Goal: Task Accomplishment & Management: Complete application form

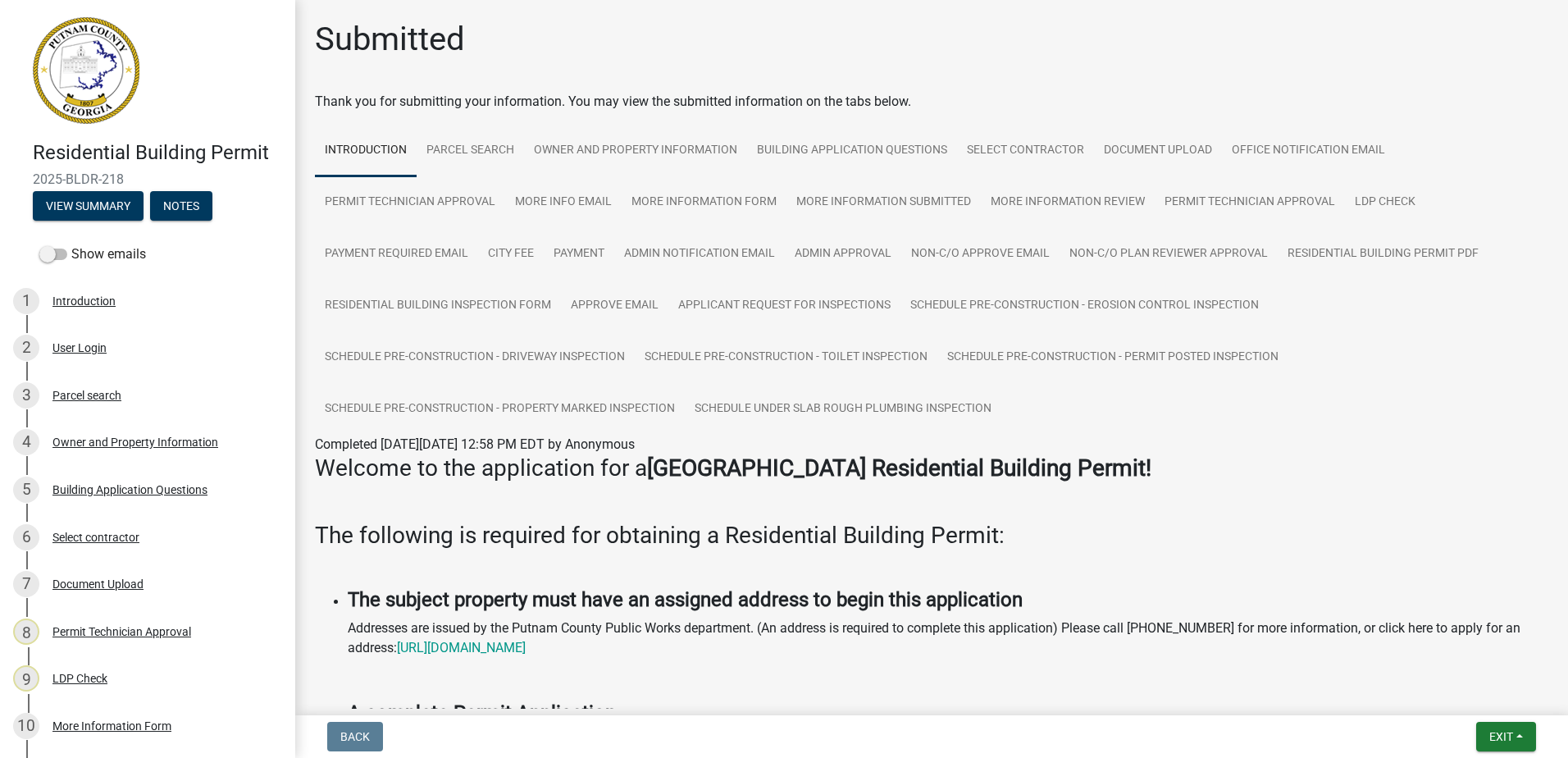
click at [1503, 720] on nav "Back Exit Save Save & Exit" at bounding box center [932, 736] width 1273 height 43
click at [1491, 732] on span "Exit" at bounding box center [1500, 737] width 24 height 13
click at [1487, 699] on button "Save & Exit" at bounding box center [1470, 695] width 131 height 40
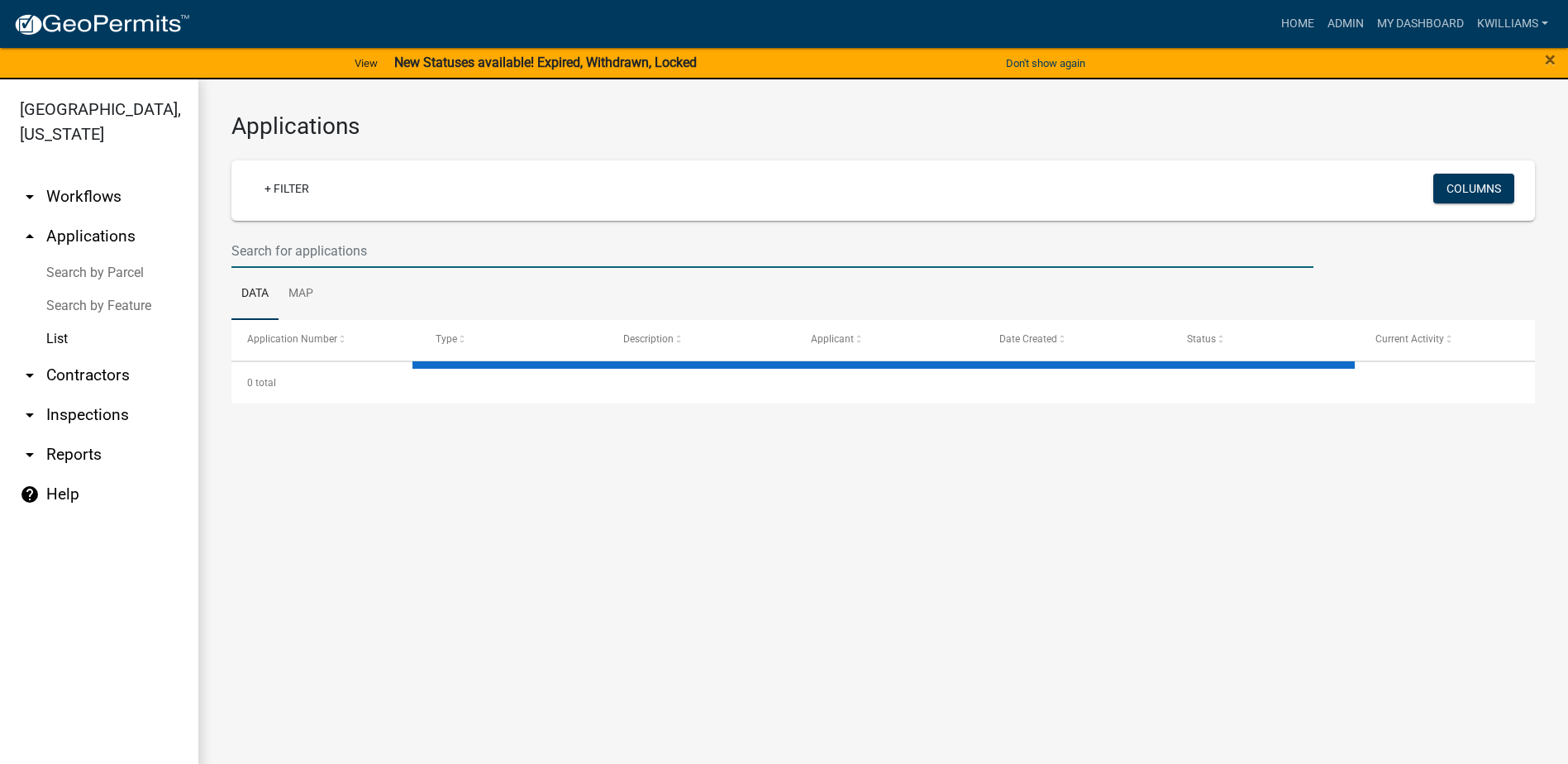
click at [275, 236] on input "text" at bounding box center [772, 251] width 1082 height 34
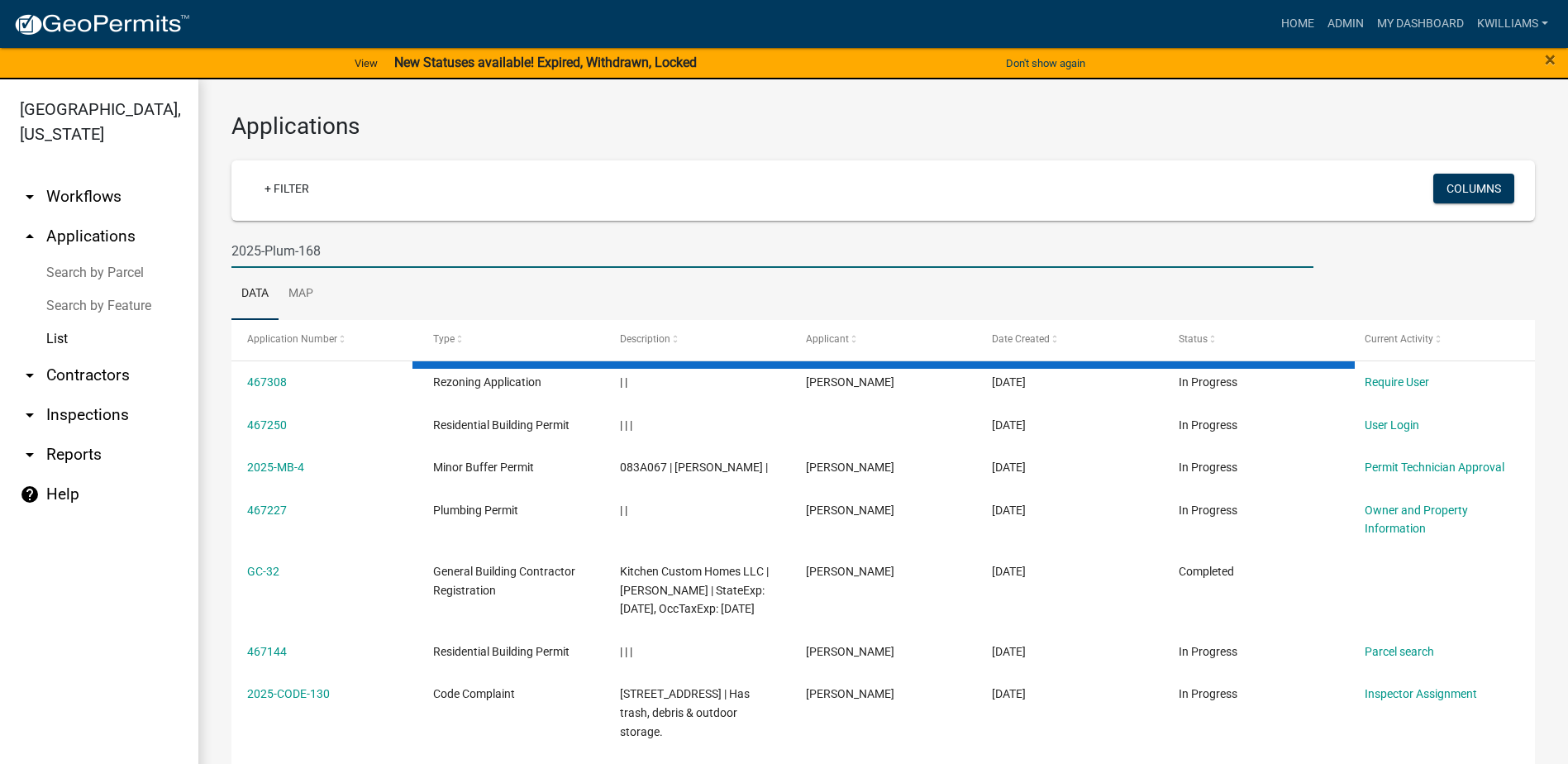
type input "2025-Plum-168"
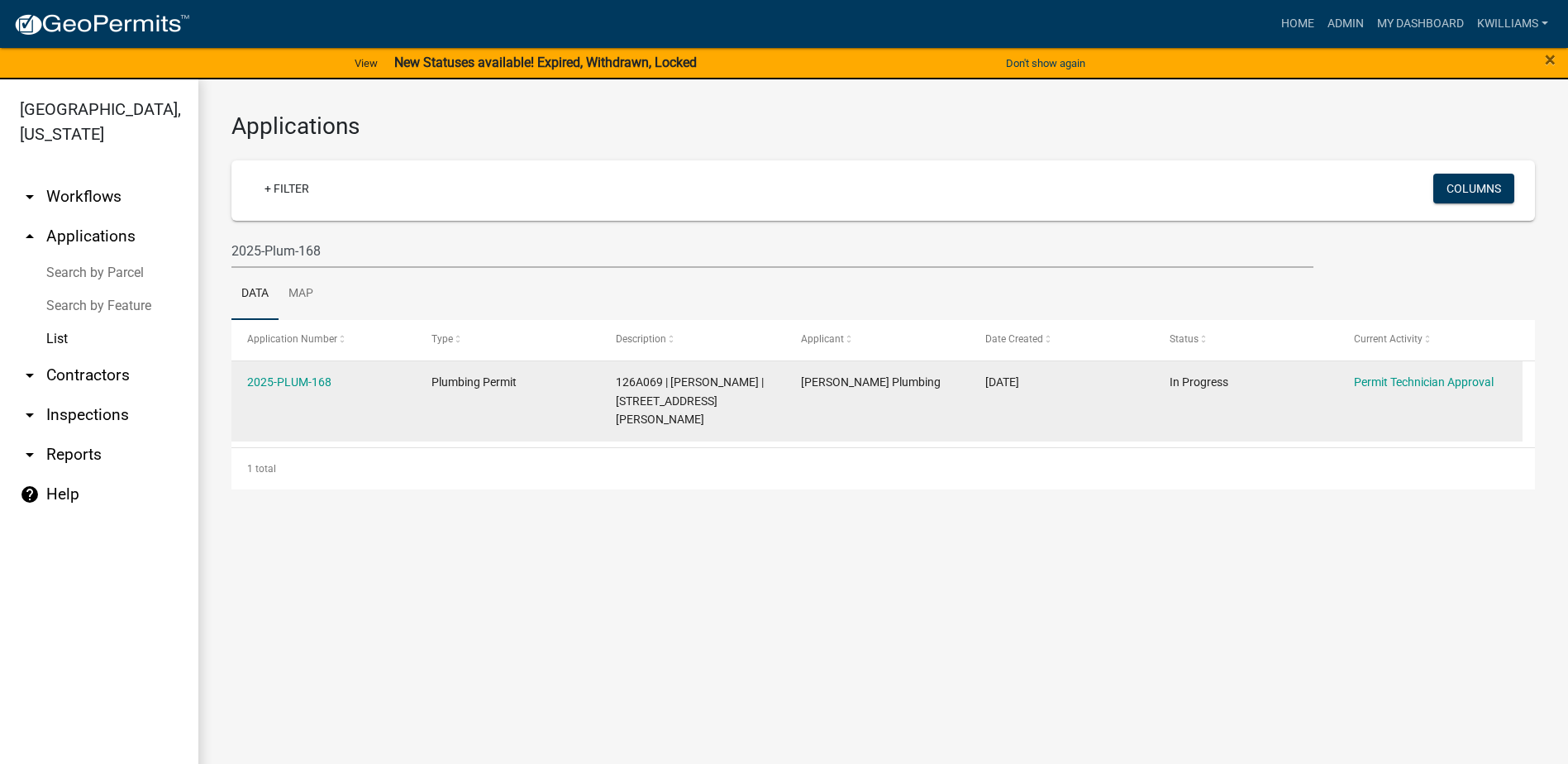
click at [333, 377] on div "2025-PLUM-168" at bounding box center [323, 382] width 153 height 19
click at [317, 379] on link "2025-PLUM-168" at bounding box center [289, 382] width 84 height 13
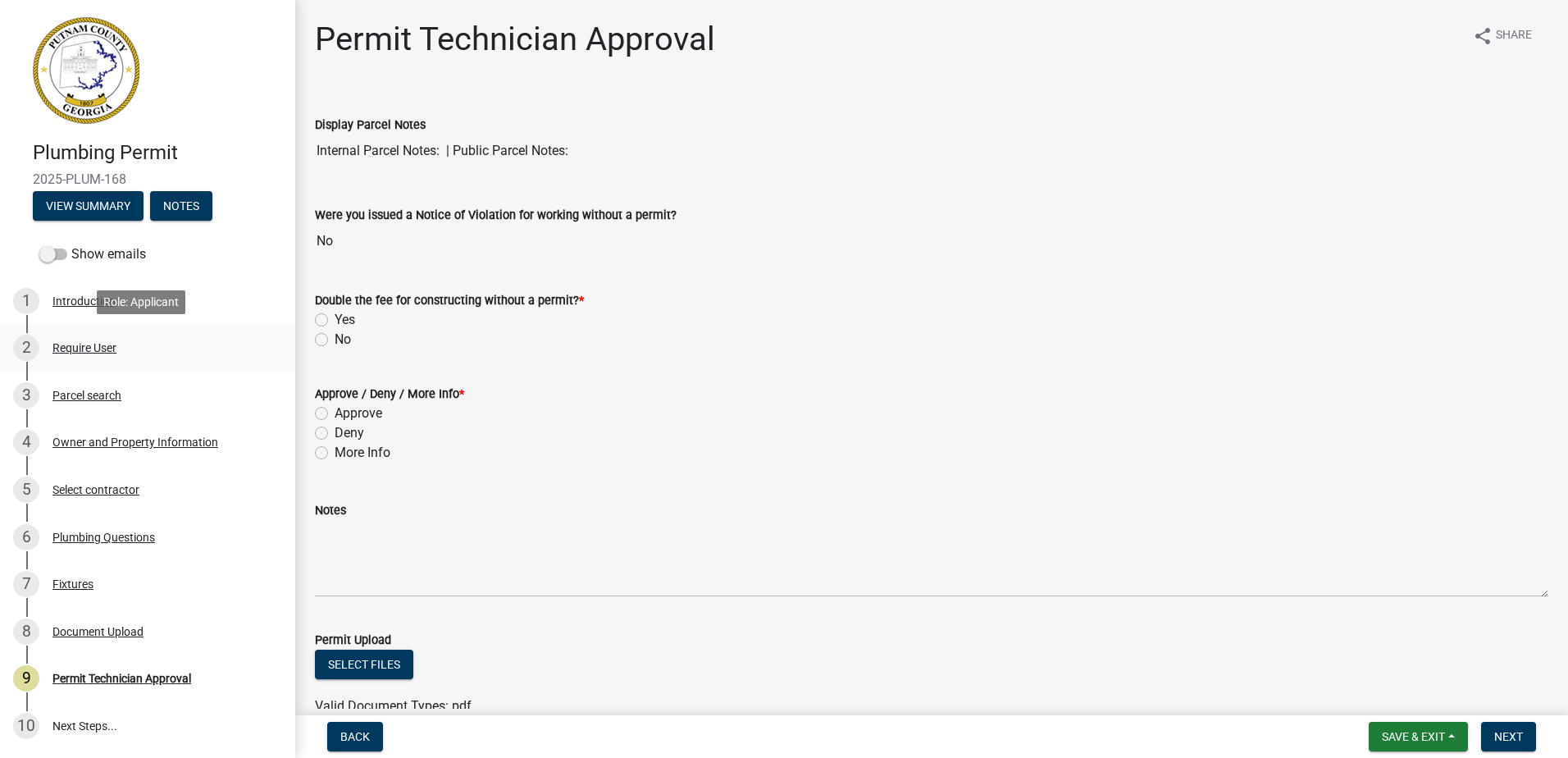
click at [131, 350] on div "2 Require User" at bounding box center [141, 348] width 256 height 26
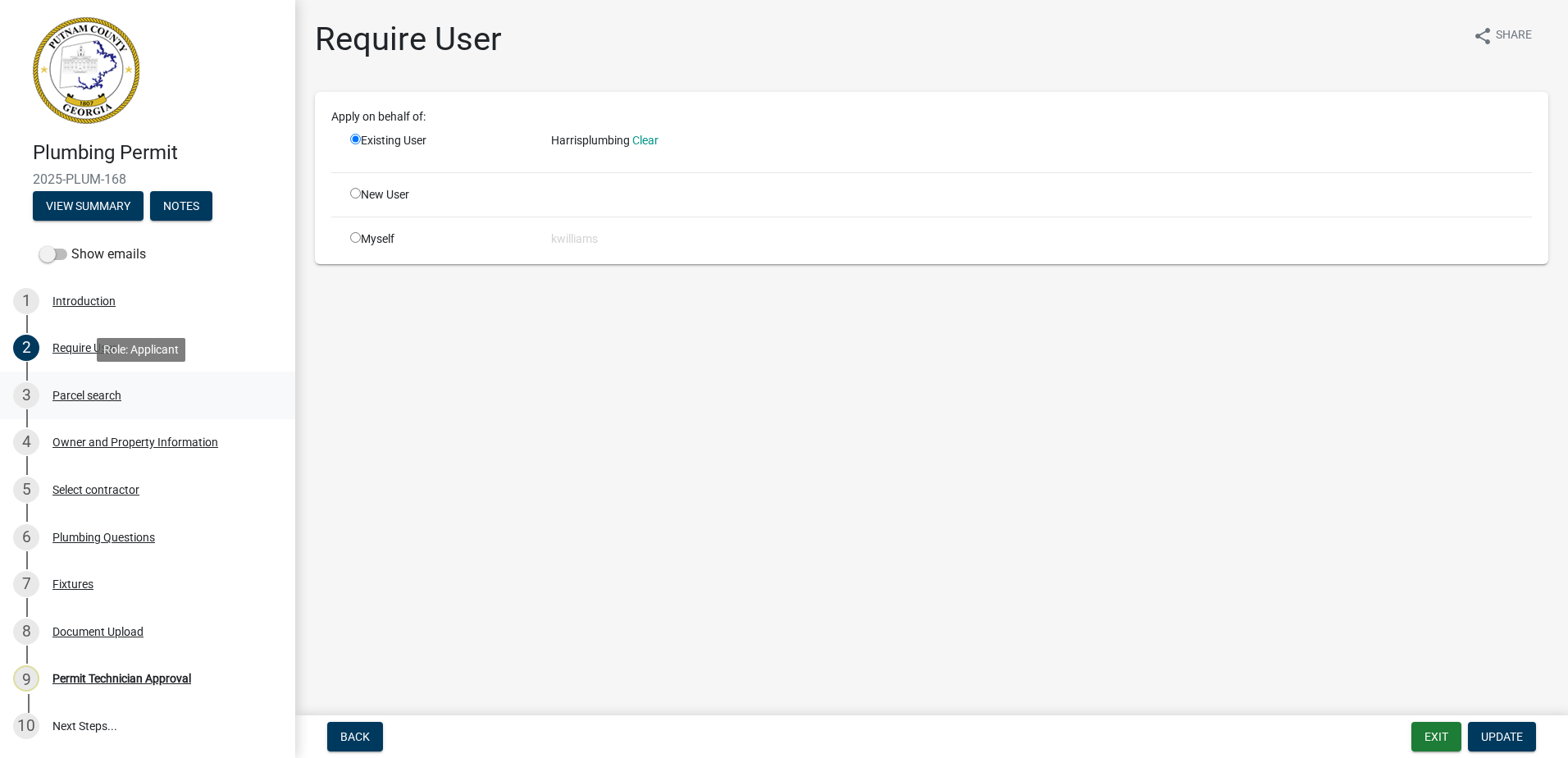
click at [107, 390] on div "Parcel search" at bounding box center [86, 396] width 69 height 11
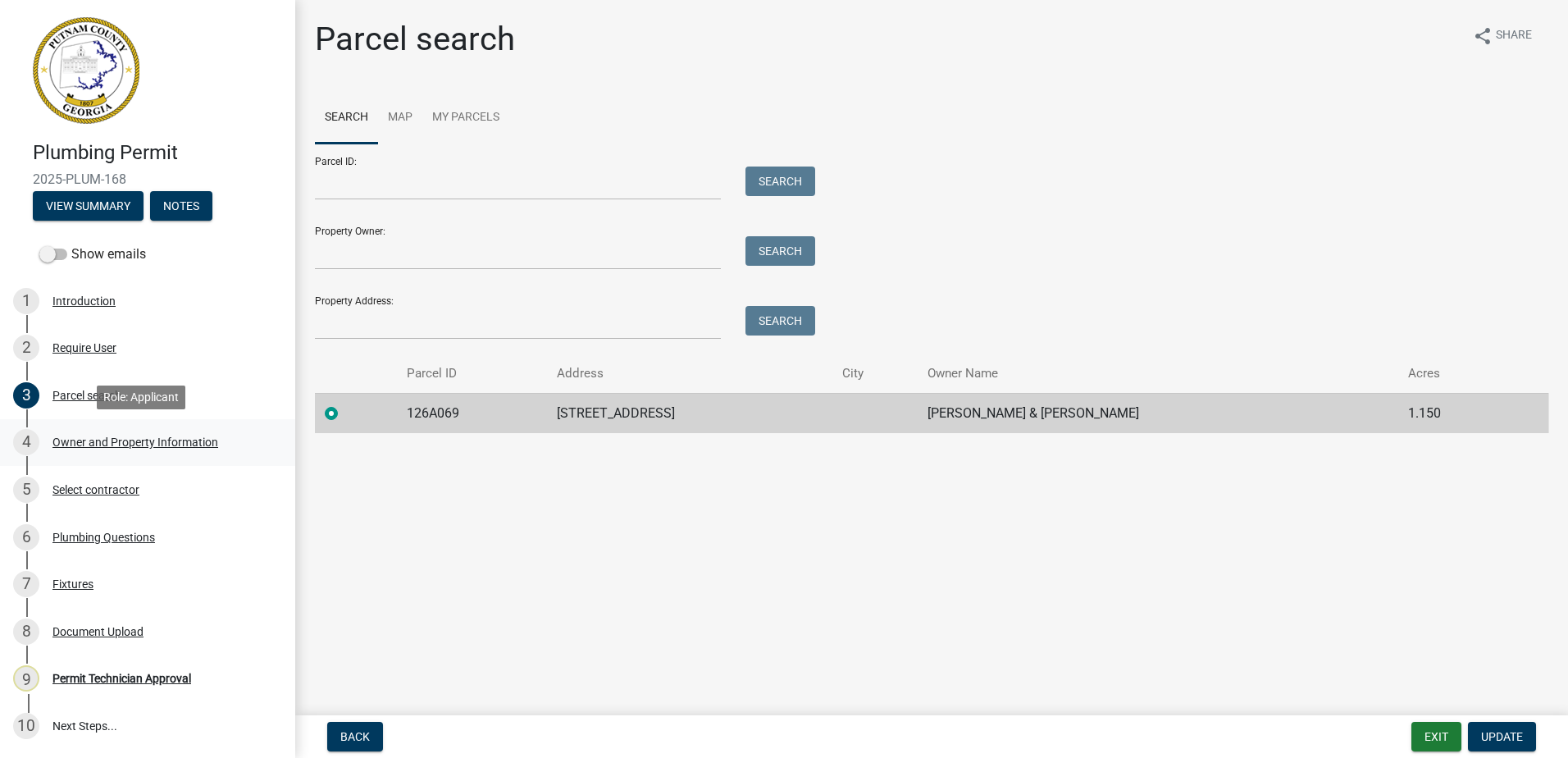
click at [75, 445] on div "Owner and Property Information" at bounding box center [134, 442] width 166 height 11
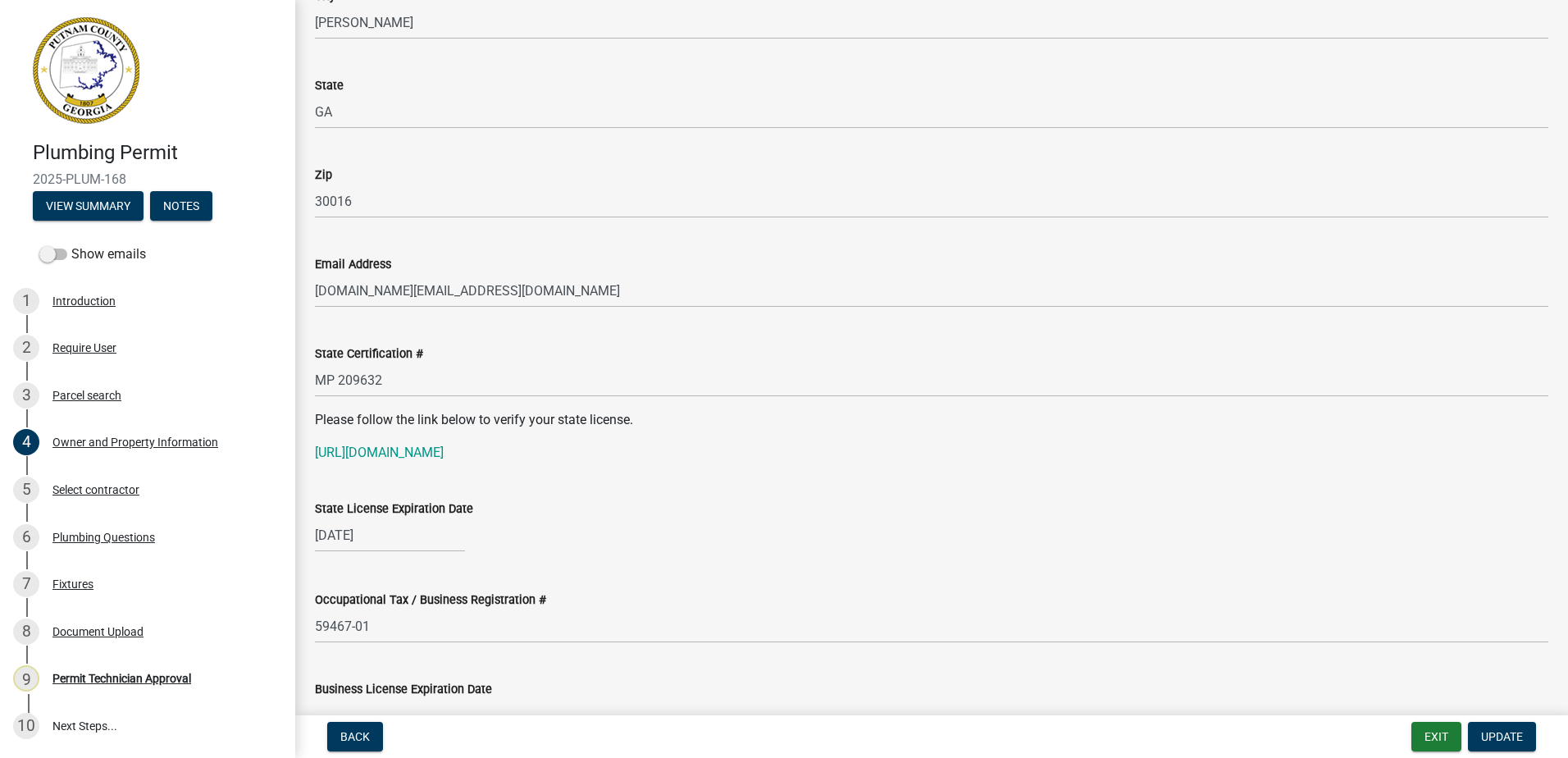
scroll to position [1969, 0]
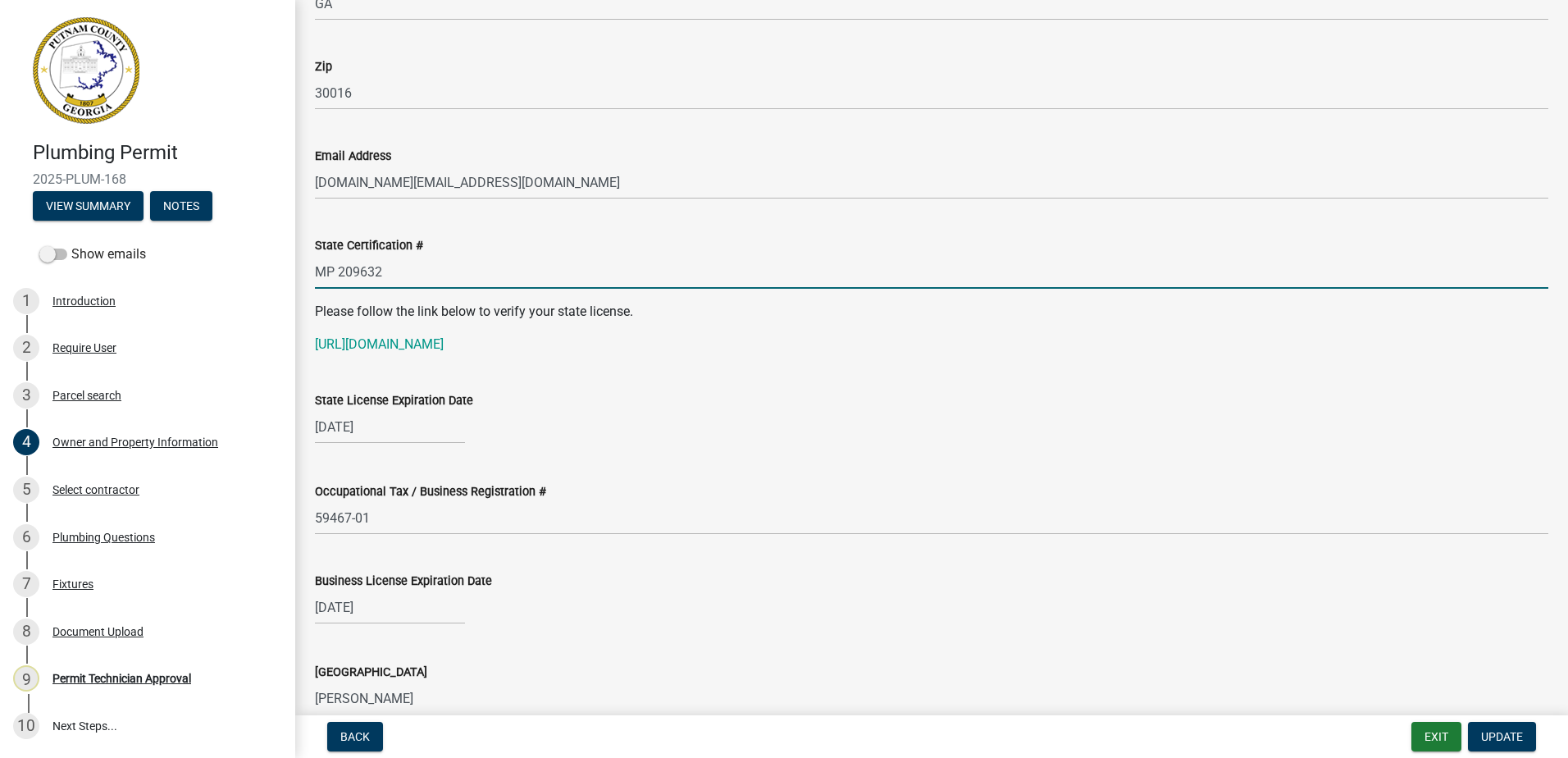
drag, startPoint x: 396, startPoint y: 269, endPoint x: 270, endPoint y: 270, distance: 126.0
click at [263, 272] on div "Plumbing Permit 2025-PLUM-168 View Summary Notes Show emails 1 Introduction 2 R…" at bounding box center [784, 379] width 1568 height 758
click at [348, 344] on link "[URL][DOMAIN_NAME]" at bounding box center [379, 344] width 129 height 15
click at [342, 279] on input "MP 209632" at bounding box center [932, 273] width 1233 height 34
click at [348, 268] on input "MP 209632" at bounding box center [932, 273] width 1233 height 34
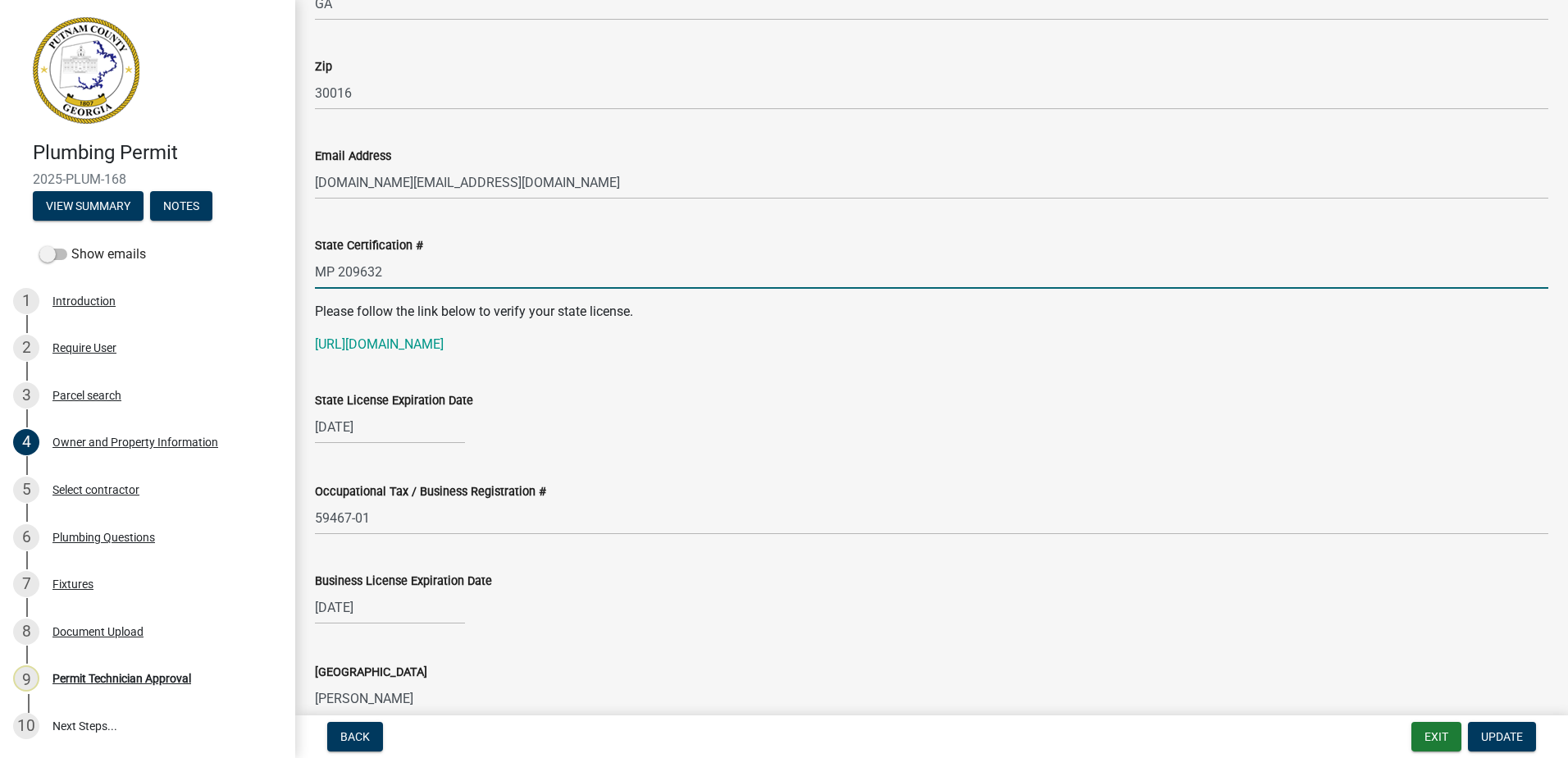
click at [340, 272] on input "MP 209632" at bounding box center [932, 273] width 1233 height 34
drag, startPoint x: 400, startPoint y: 257, endPoint x: 305, endPoint y: 275, distance: 96.7
click at [293, 283] on div "Plumbing Permit 2025-PLUM-168 View Summary Notes Show emails 1 Introduction 2 R…" at bounding box center [784, 379] width 1568 height 758
type input "MP209632"
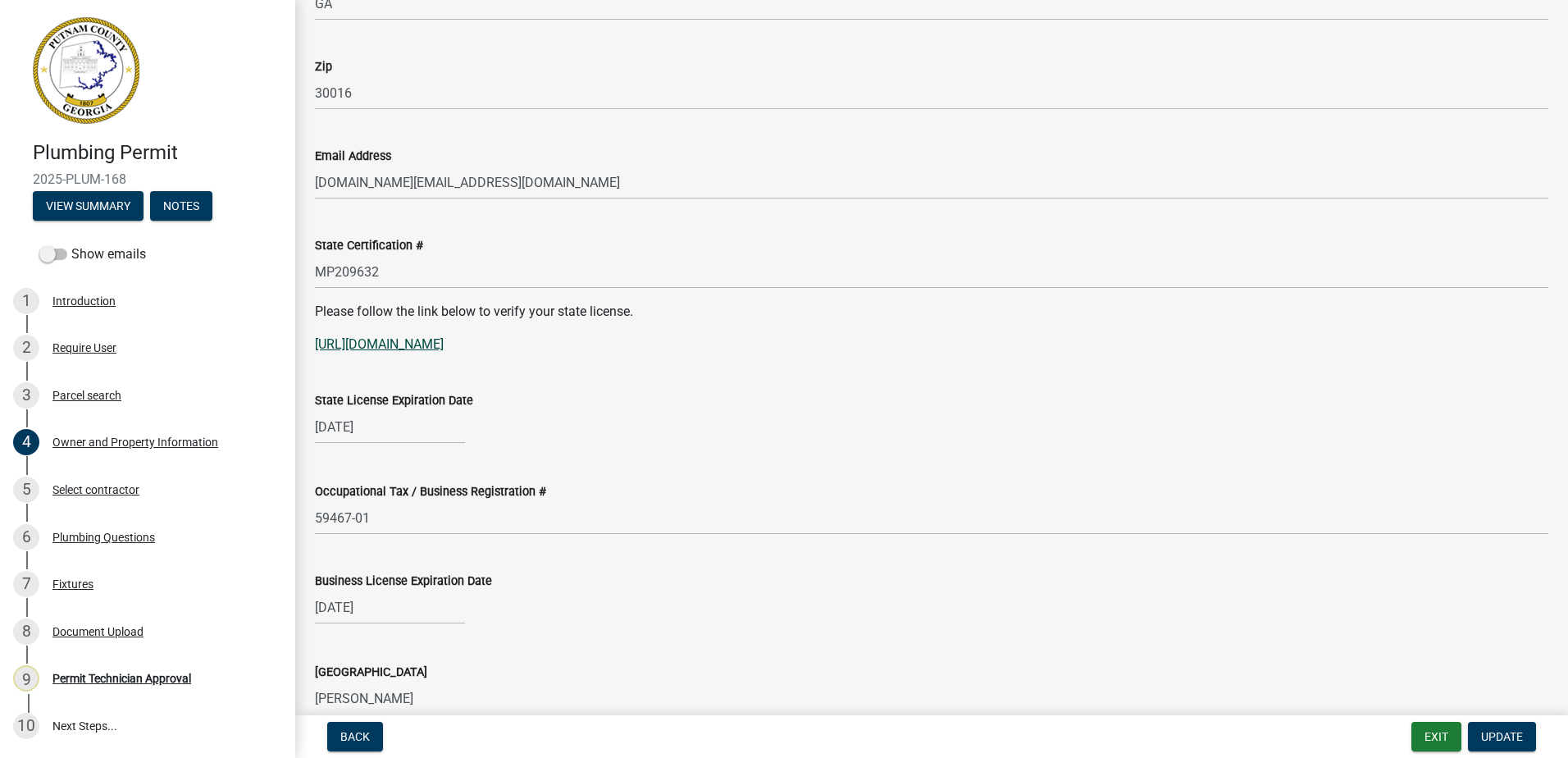
click at [356, 343] on link "[URL][DOMAIN_NAME]" at bounding box center [379, 344] width 129 height 15
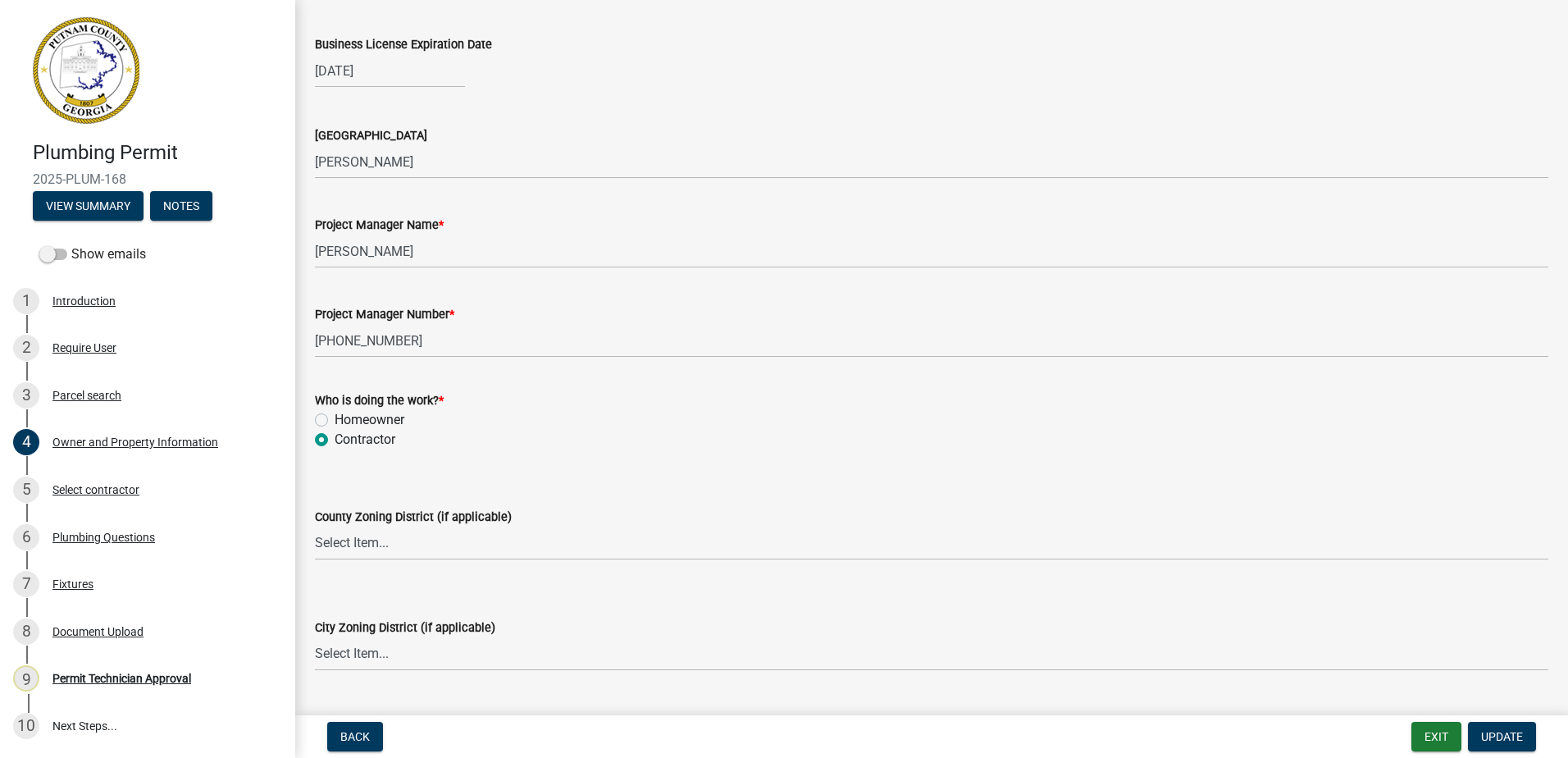
scroll to position [2544, 0]
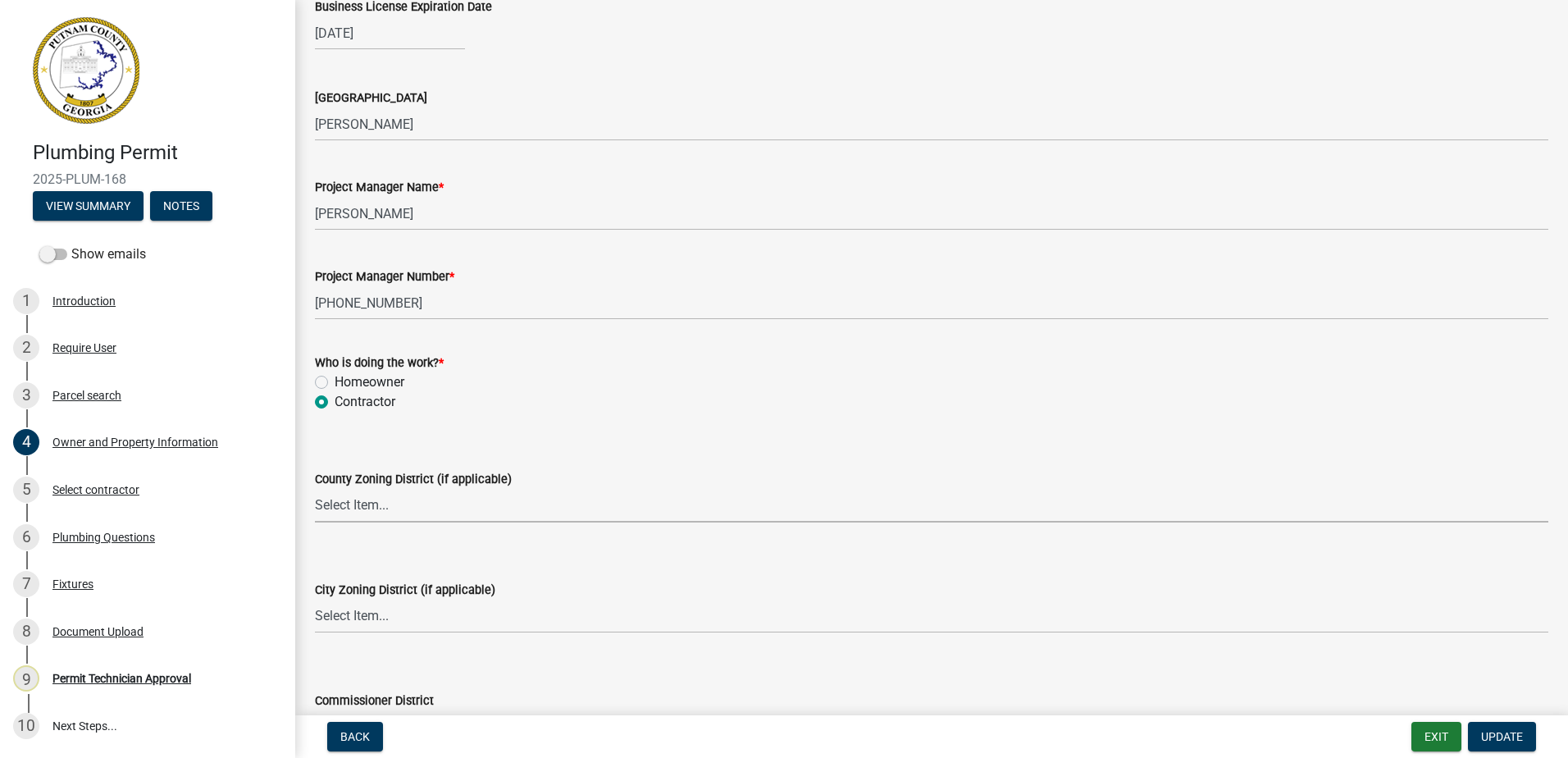
click at [370, 513] on select "Select Item... AG-1 R-1R R-1 R-2 MHP RM-1 RM-3 C-1 C-2 I-M PUD N/A" at bounding box center [932, 506] width 1233 height 34
click at [315, 489] on select "Select Item... AG-1 R-1R R-1 R-2 MHP RM-1 RM-3 C-1 C-2 I-M PUD N/A" at bounding box center [932, 506] width 1233 height 34
select select "34fe85c2-5f76-4343-b6bb-8ca387e0bed7"
drag, startPoint x: 340, startPoint y: 639, endPoint x: 340, endPoint y: 614, distance: 25.0
click at [339, 635] on wm-data-entity-input "City Zoning District (if applicable) Select Item... A-1 A-2 R-1 R-2 R-3 R-4 MHP…" at bounding box center [932, 592] width 1233 height 111
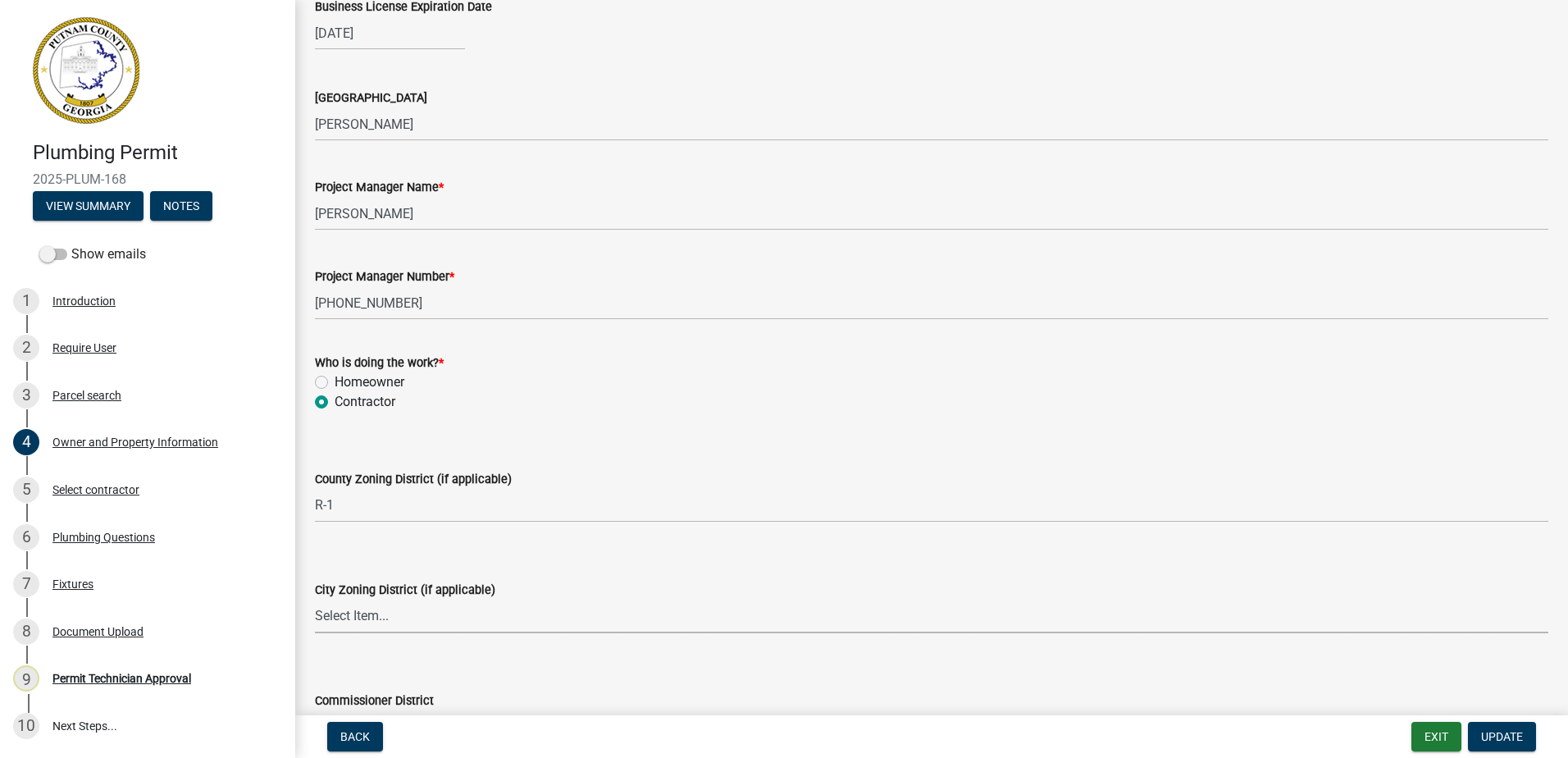
click at [340, 610] on select "Select Item... A-1 A-2 R-1 R-2 R-3 R-4 MHP C-1 C-2 I-1 I-2 DB FH H-P N/A" at bounding box center [932, 617] width 1233 height 34
click at [315, 600] on select "Select Item... A-1 A-2 R-1 R-2 R-3 R-4 MHP C-1 C-2 I-1 I-2 DB FH H-P N/A" at bounding box center [932, 617] width 1233 height 34
select select "83394b22-4a11-496c-8e5c-75ade2e72faf"
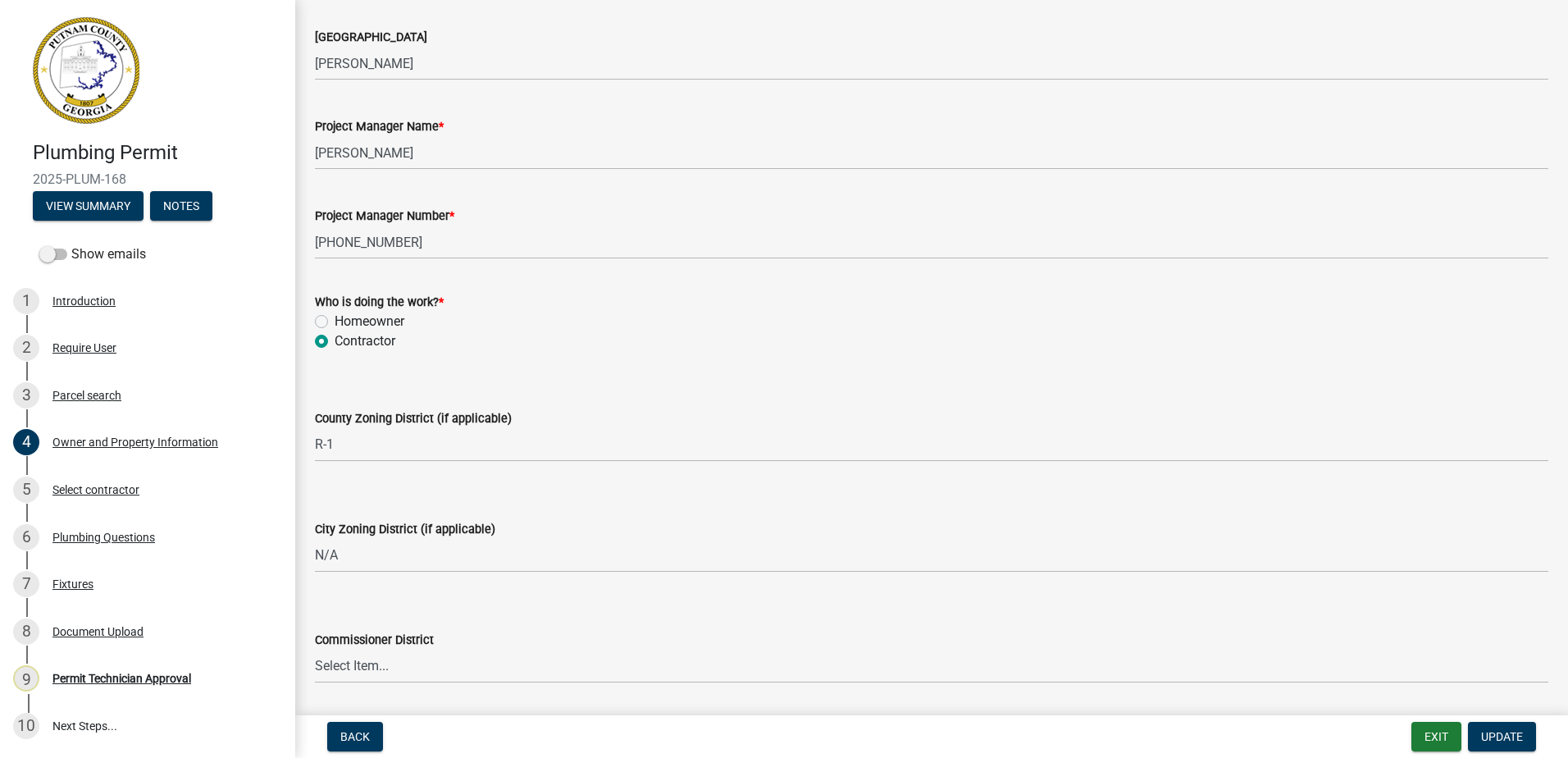
scroll to position [2768, 0]
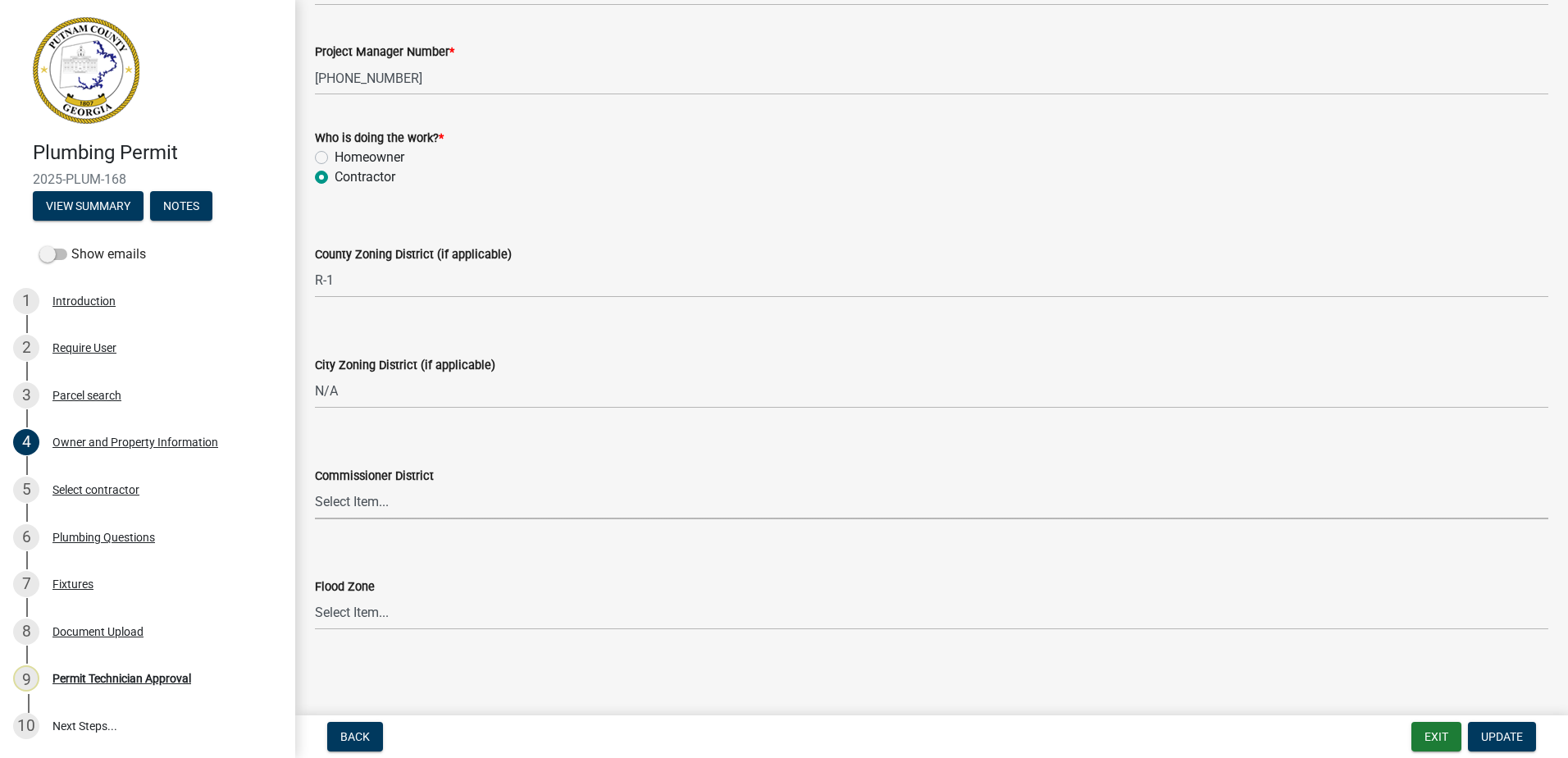
click at [355, 515] on select "Select Item... District 1 District 2 District 3 District 4" at bounding box center [932, 502] width 1233 height 34
click at [357, 509] on select "Select Item... District 1 District 2 District 3 District 4" at bounding box center [932, 502] width 1233 height 34
click at [315, 485] on select "Select Item... District 1 District 2 District 3 District 4" at bounding box center [932, 502] width 1233 height 34
select select "469c5908-2854-42d5-89ed-bee7fc26529e"
click at [1502, 732] on span "Update" at bounding box center [1502, 737] width 42 height 13
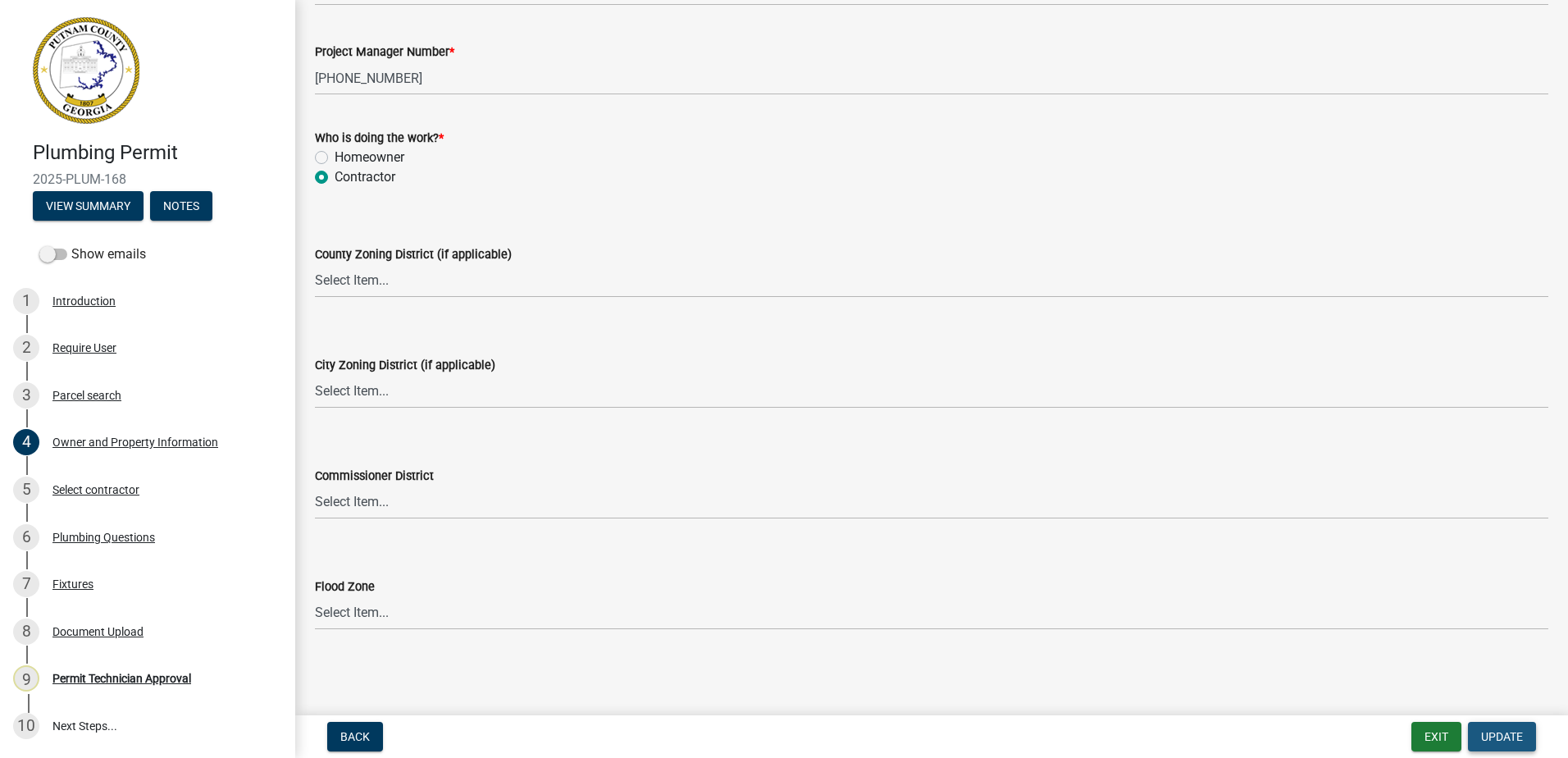
scroll to position [0, 0]
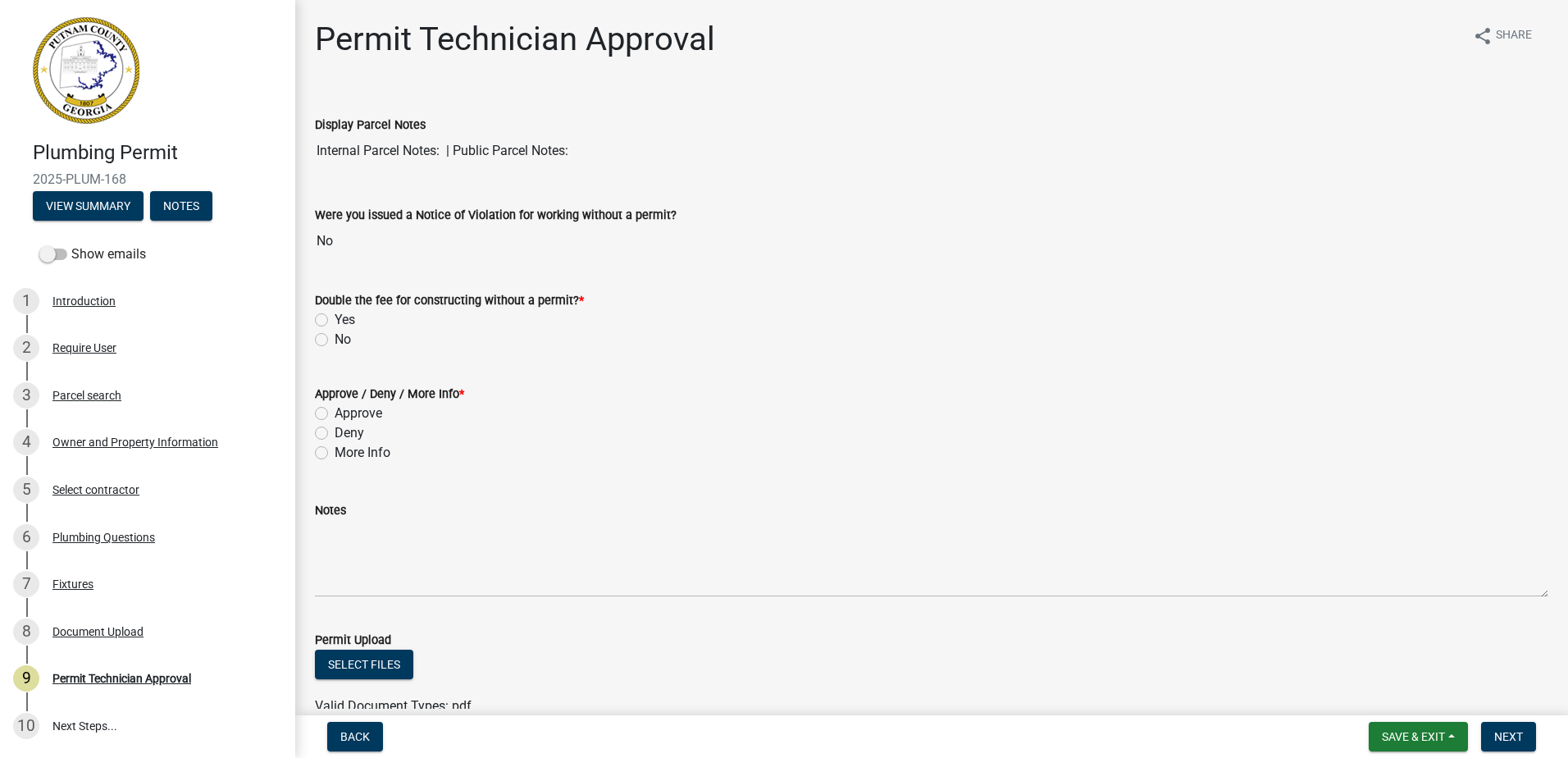
click at [335, 418] on label "Approve" at bounding box center [358, 414] width 47 height 20
click at [335, 414] on input "Approve" at bounding box center [340, 409] width 10 height 10
radio input "true"
click at [64, 586] on div "Fixtures" at bounding box center [72, 584] width 41 height 11
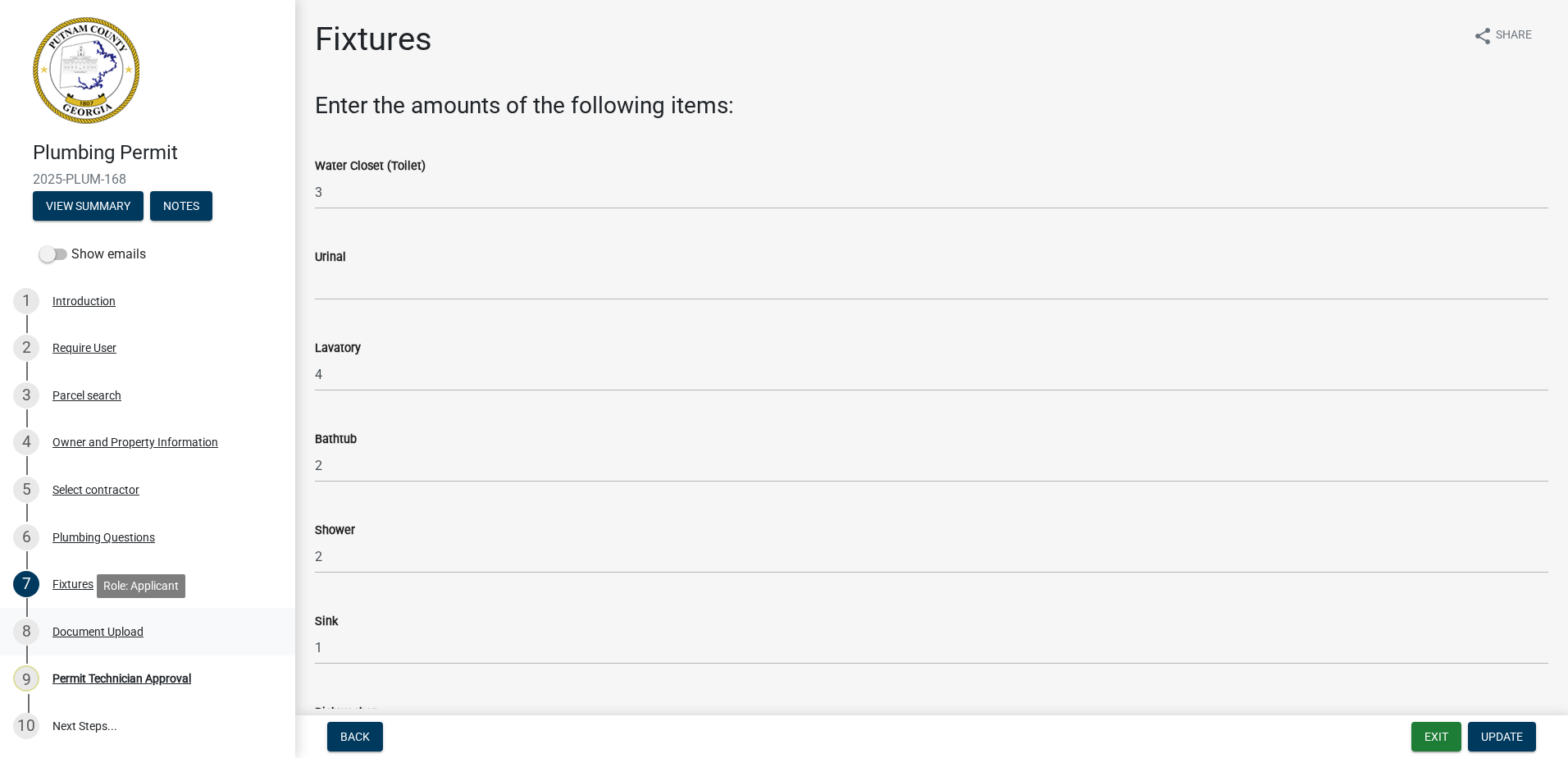
click at [84, 626] on div "Document Upload" at bounding box center [97, 632] width 91 height 11
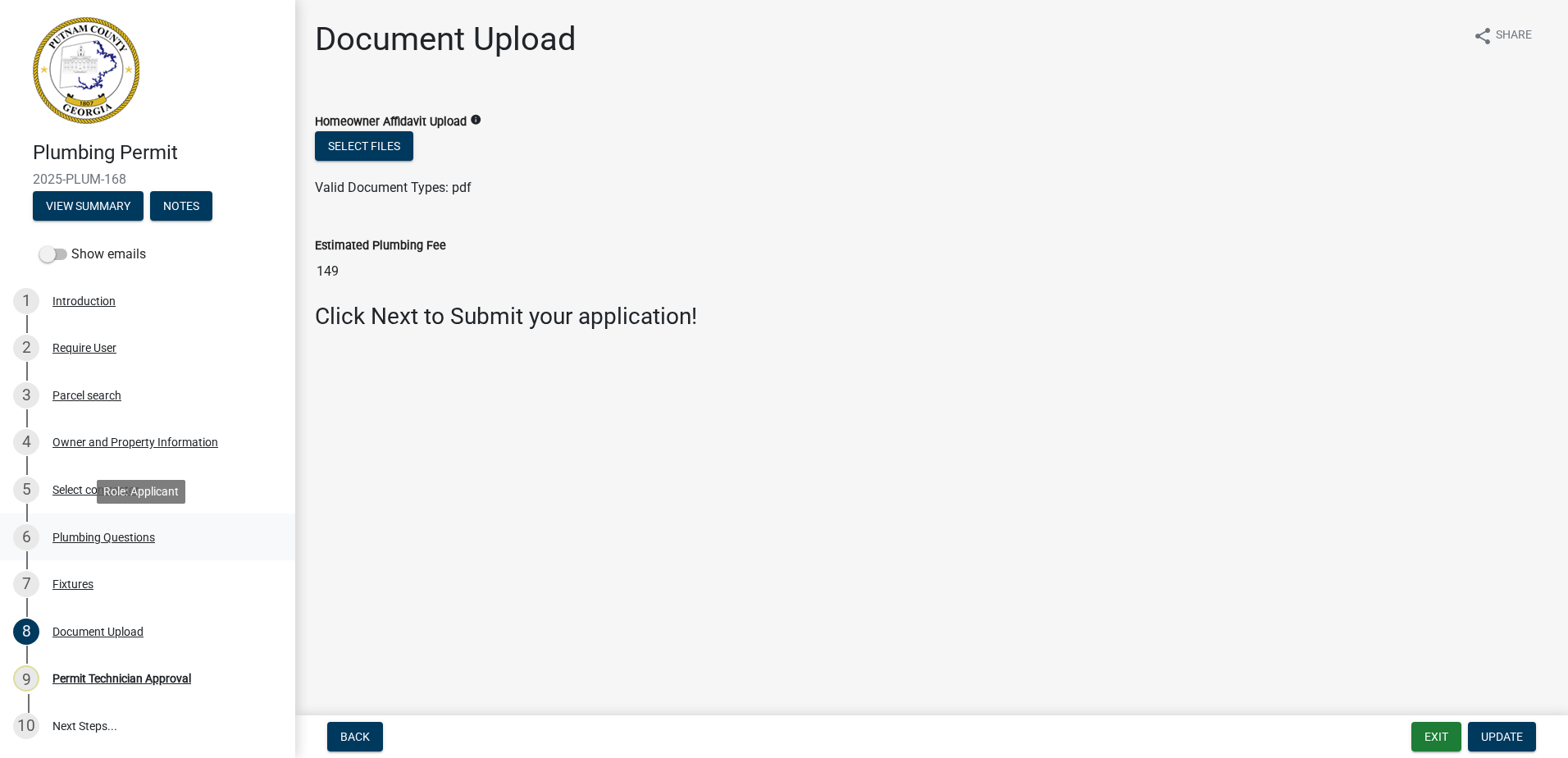
click at [79, 539] on div "Plumbing Questions" at bounding box center [103, 538] width 102 height 11
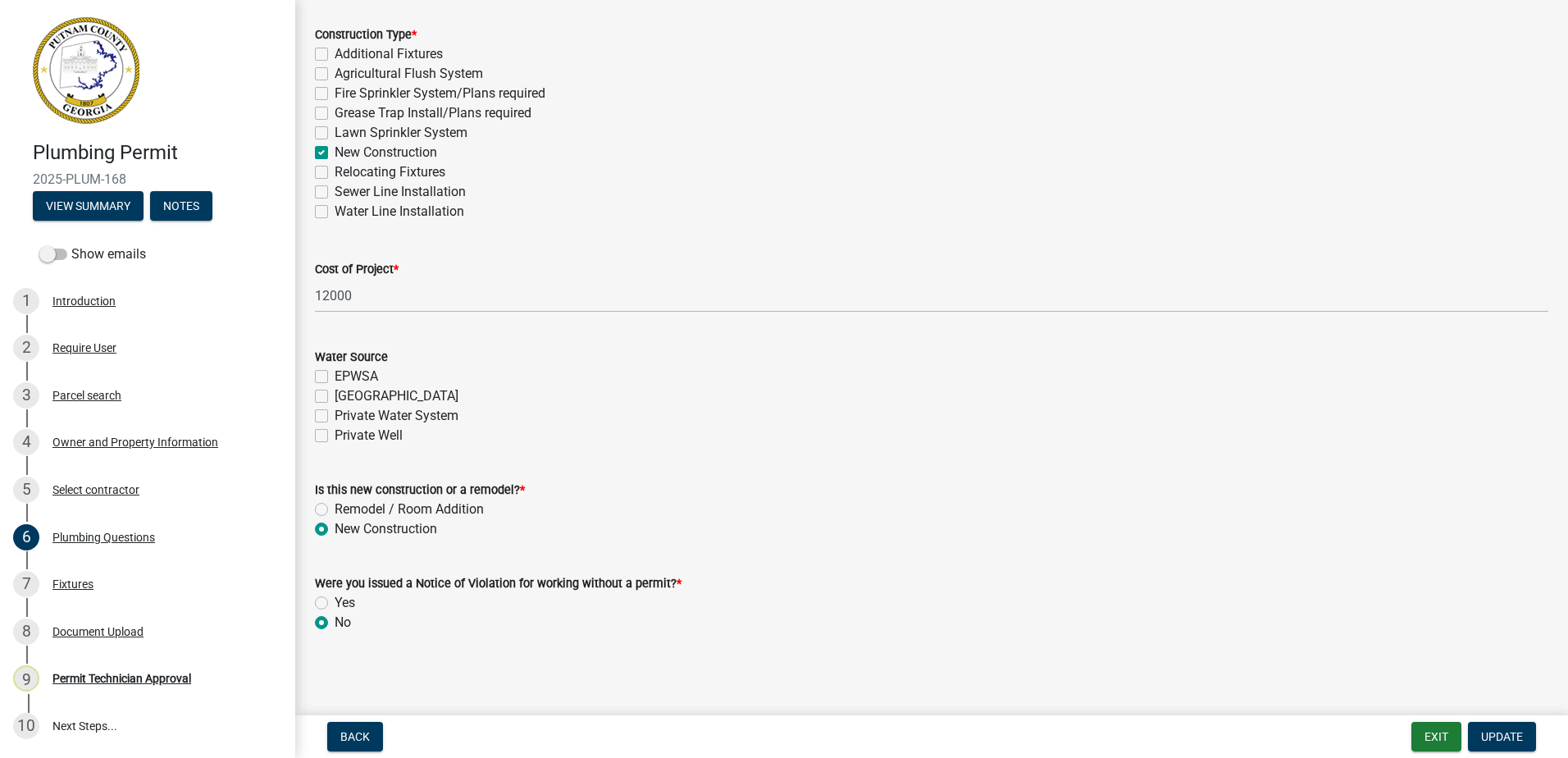
scroll to position [473, 0]
click at [323, 401] on div "[GEOGRAPHIC_DATA]" at bounding box center [932, 394] width 1233 height 20
click at [335, 388] on label "[GEOGRAPHIC_DATA]" at bounding box center [396, 394] width 124 height 20
click at [335, 388] on input "[GEOGRAPHIC_DATA]" at bounding box center [340, 389] width 10 height 10
checkbox input "true"
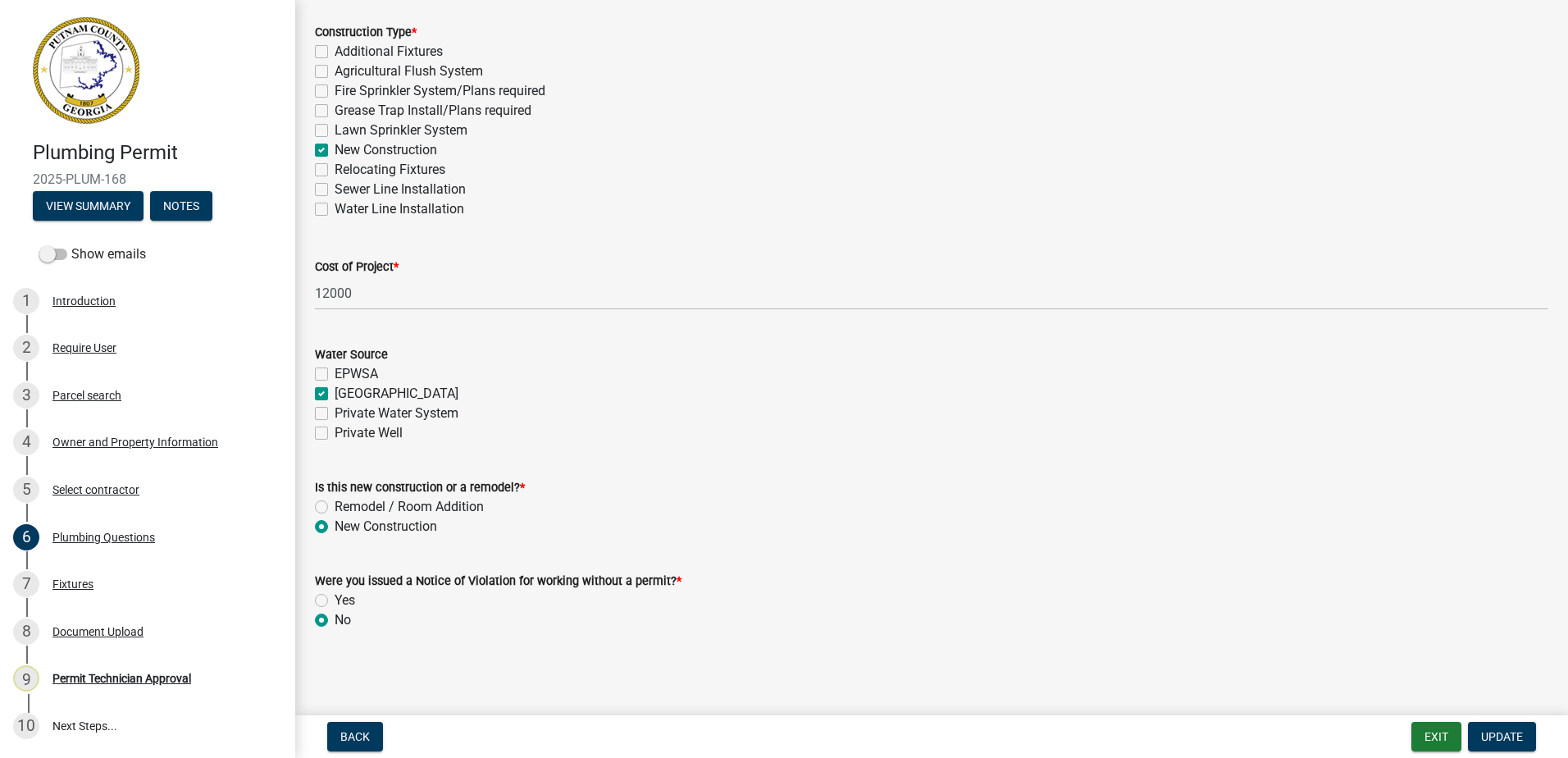
checkbox input "false"
checkbox input "true"
checkbox input "false"
click at [1481, 731] on span "Update" at bounding box center [1502, 737] width 42 height 13
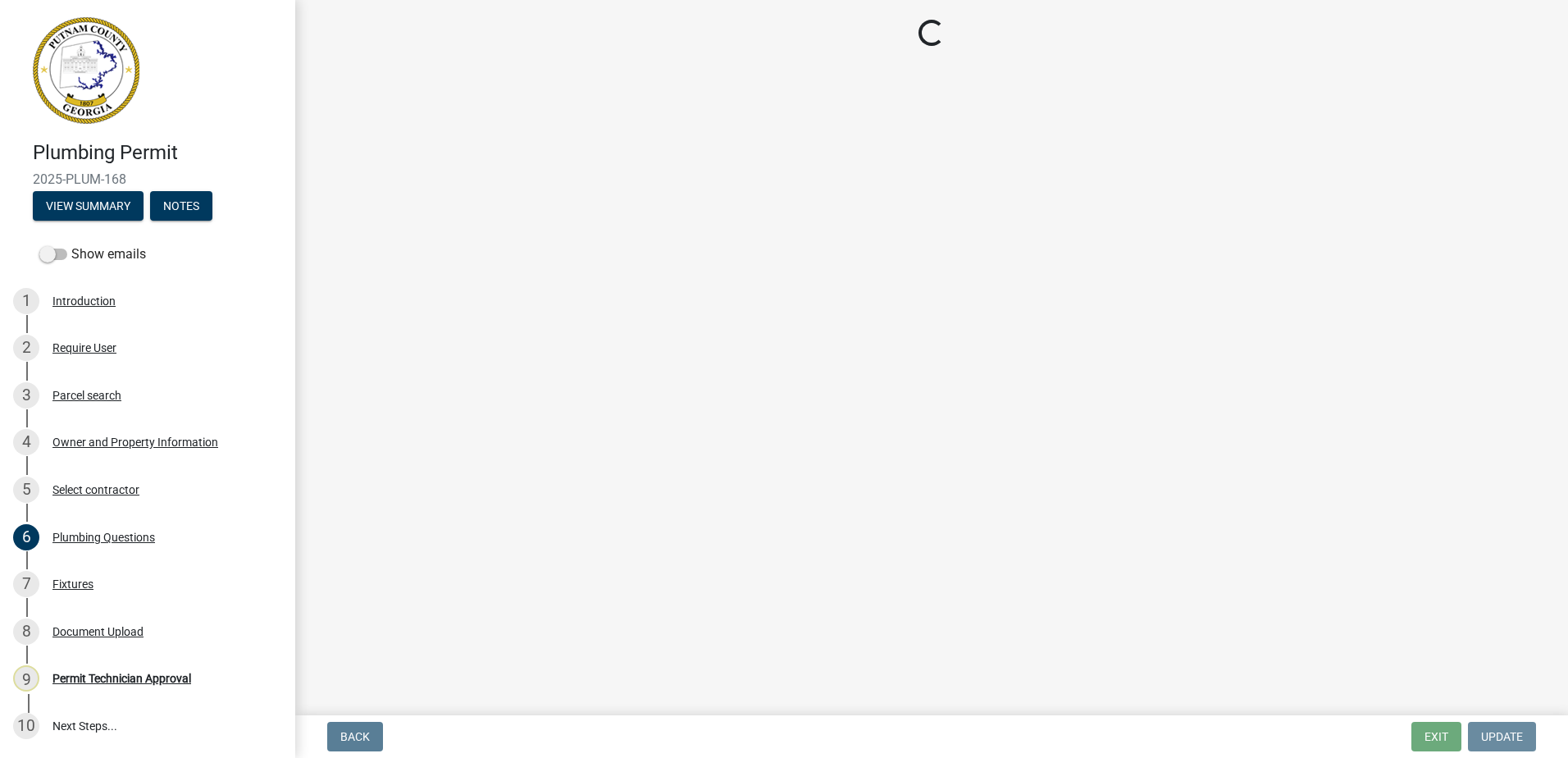
scroll to position [0, 0]
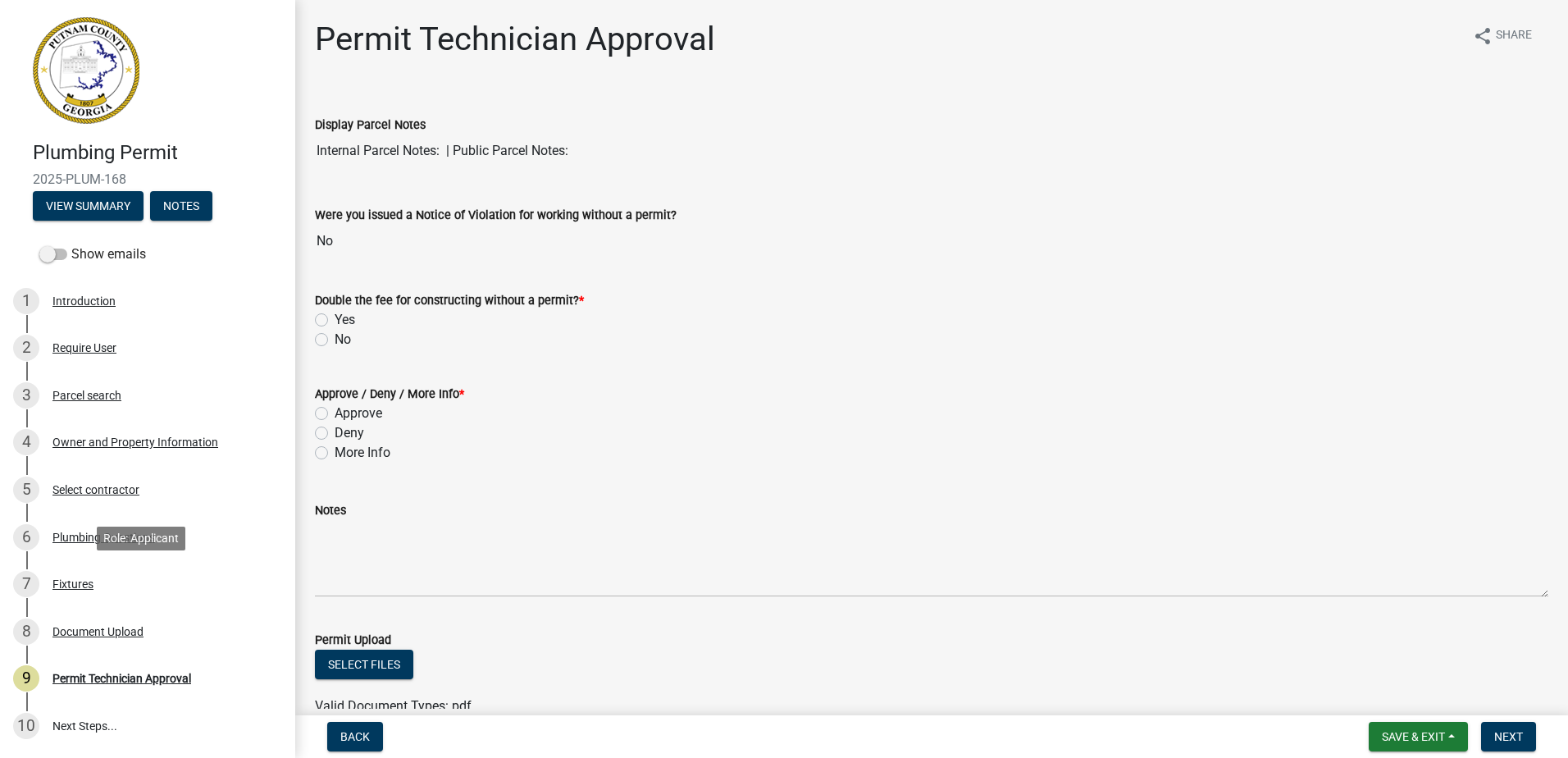
click at [71, 586] on div "Fixtures" at bounding box center [72, 584] width 41 height 11
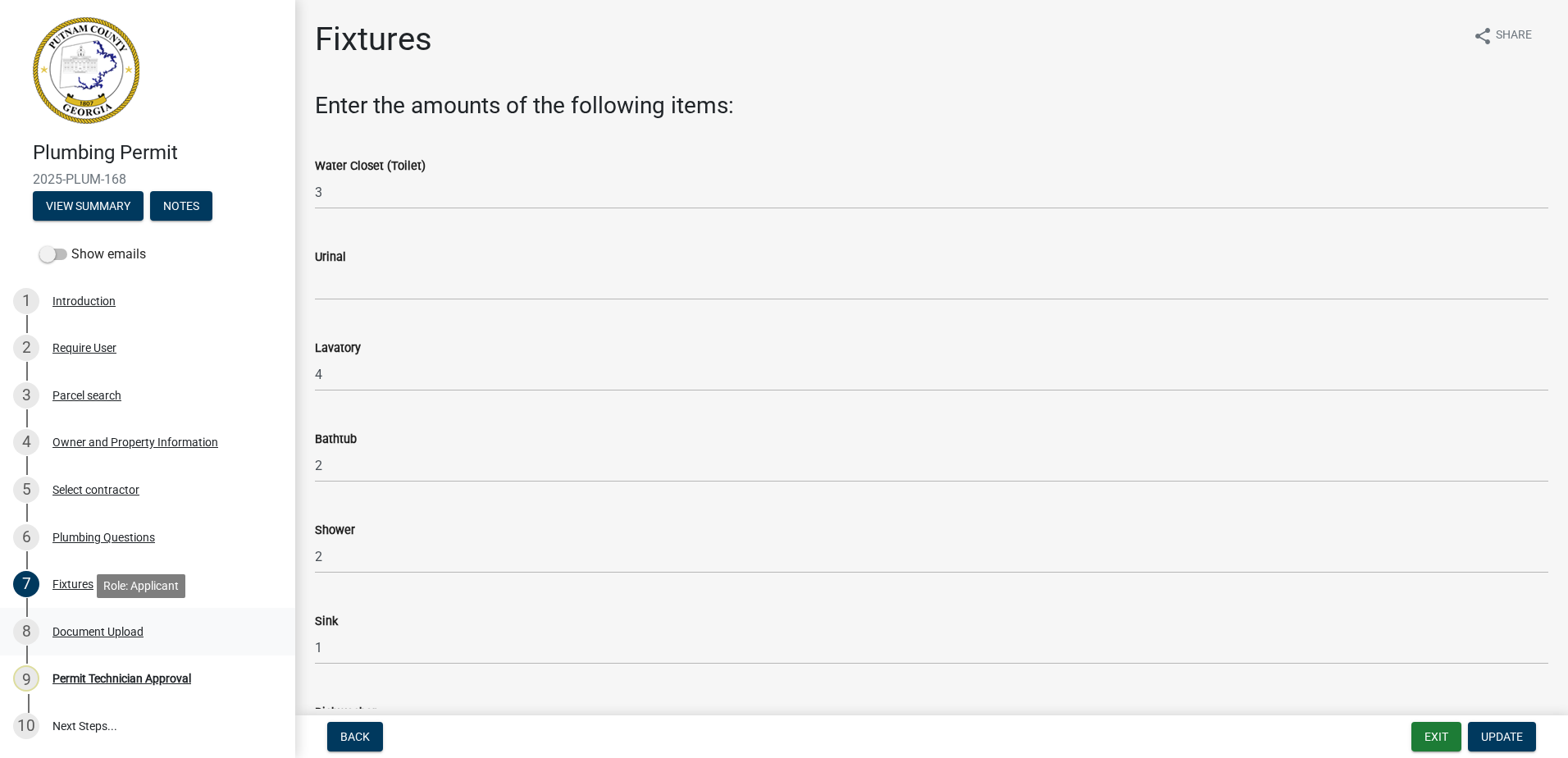
click at [113, 620] on div "8 Document Upload" at bounding box center [141, 632] width 256 height 26
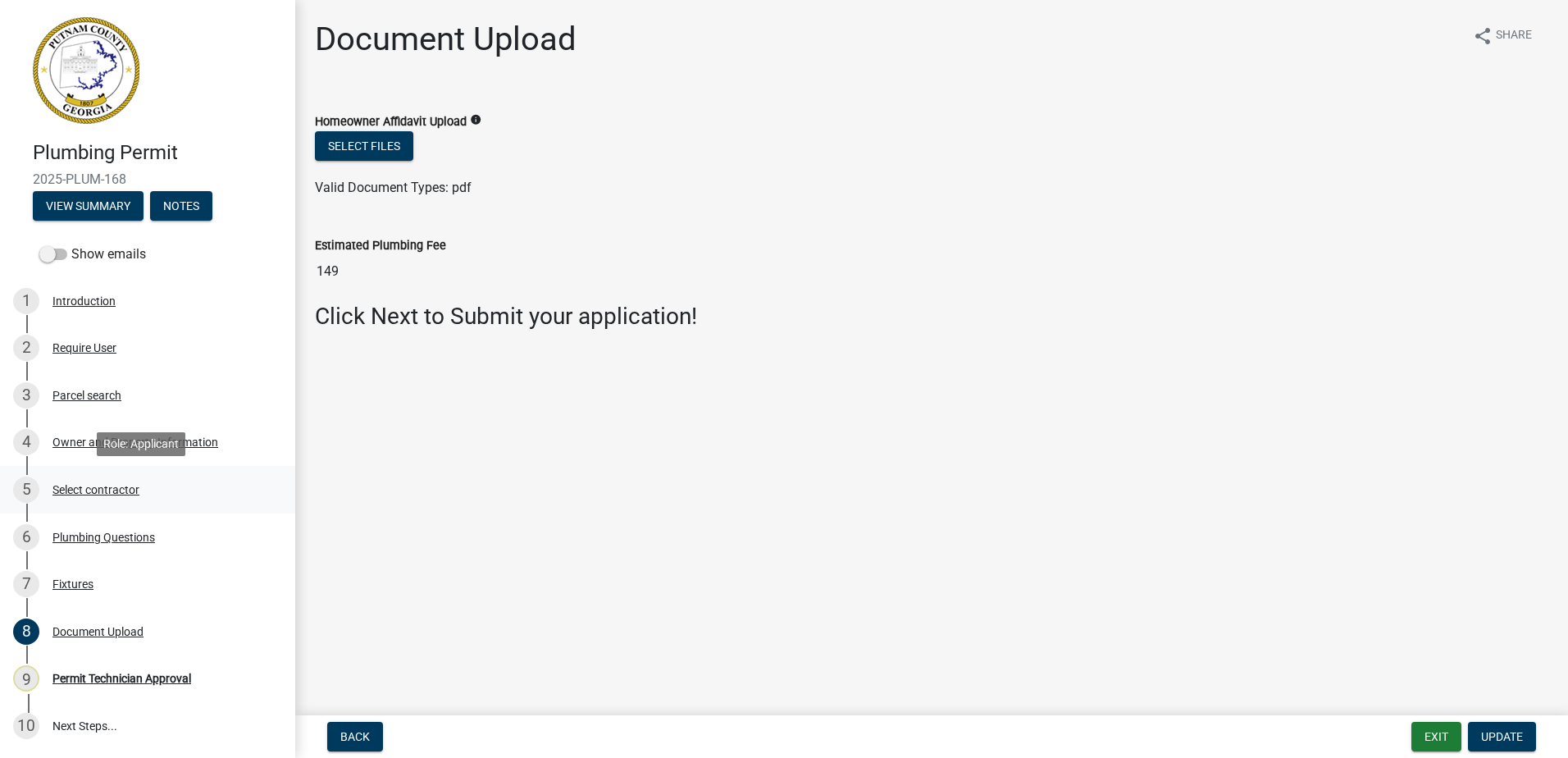
click at [70, 489] on div "Select contractor" at bounding box center [96, 490] width 87 height 11
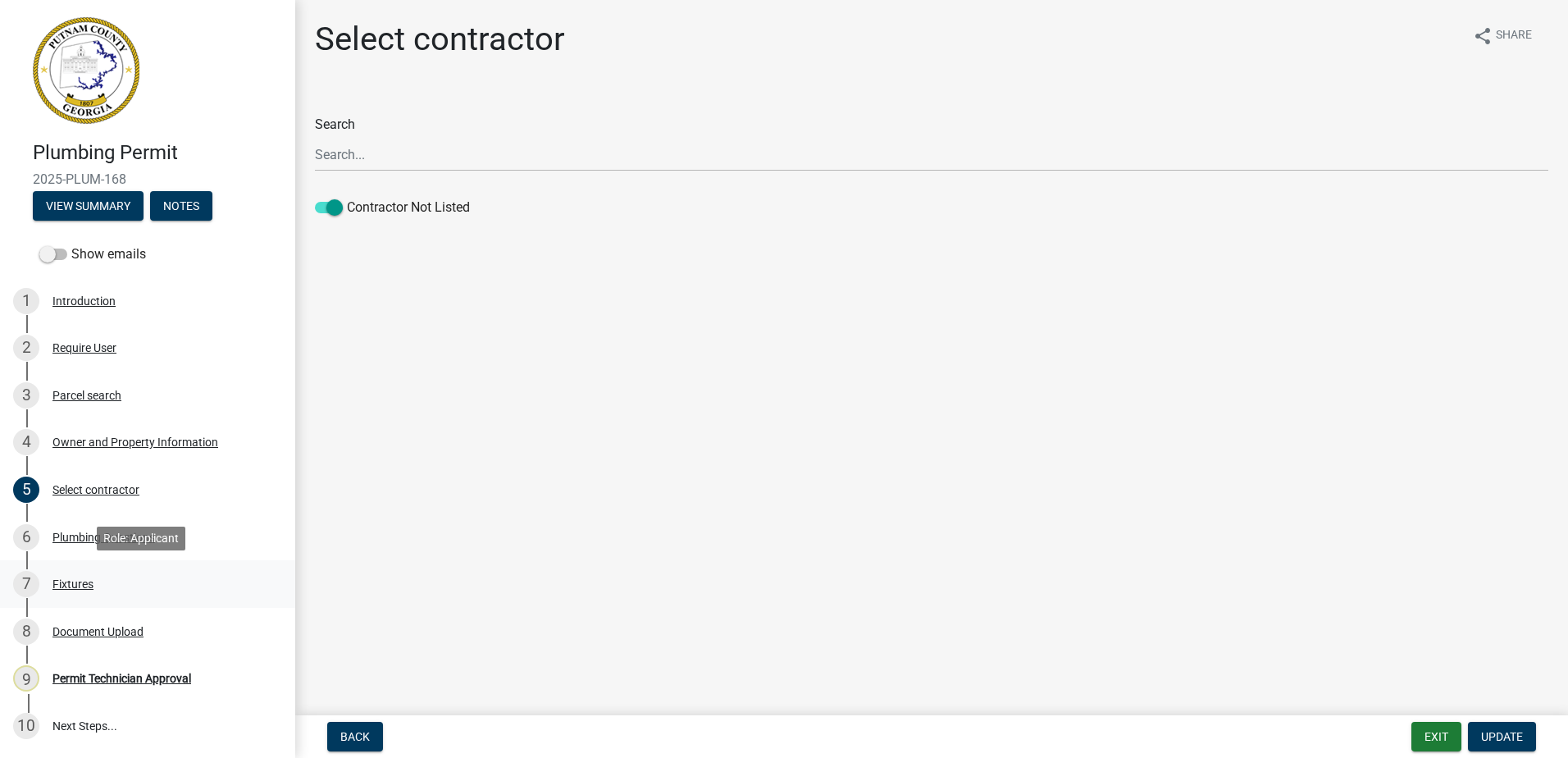
click at [74, 582] on div "Fixtures" at bounding box center [72, 584] width 41 height 11
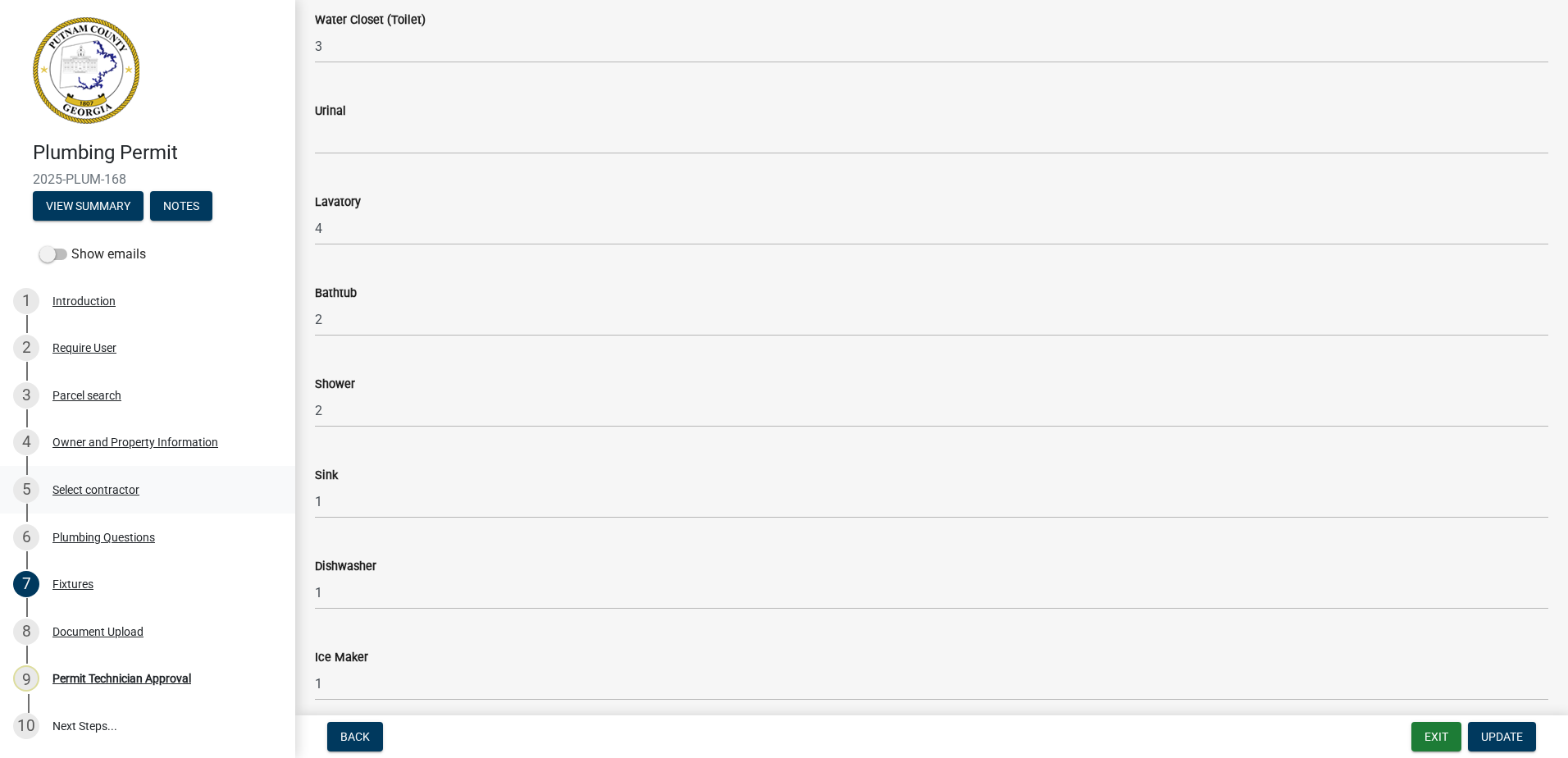
scroll to position [328, 0]
click at [100, 544] on div "6 Plumbing Questions" at bounding box center [141, 538] width 256 height 26
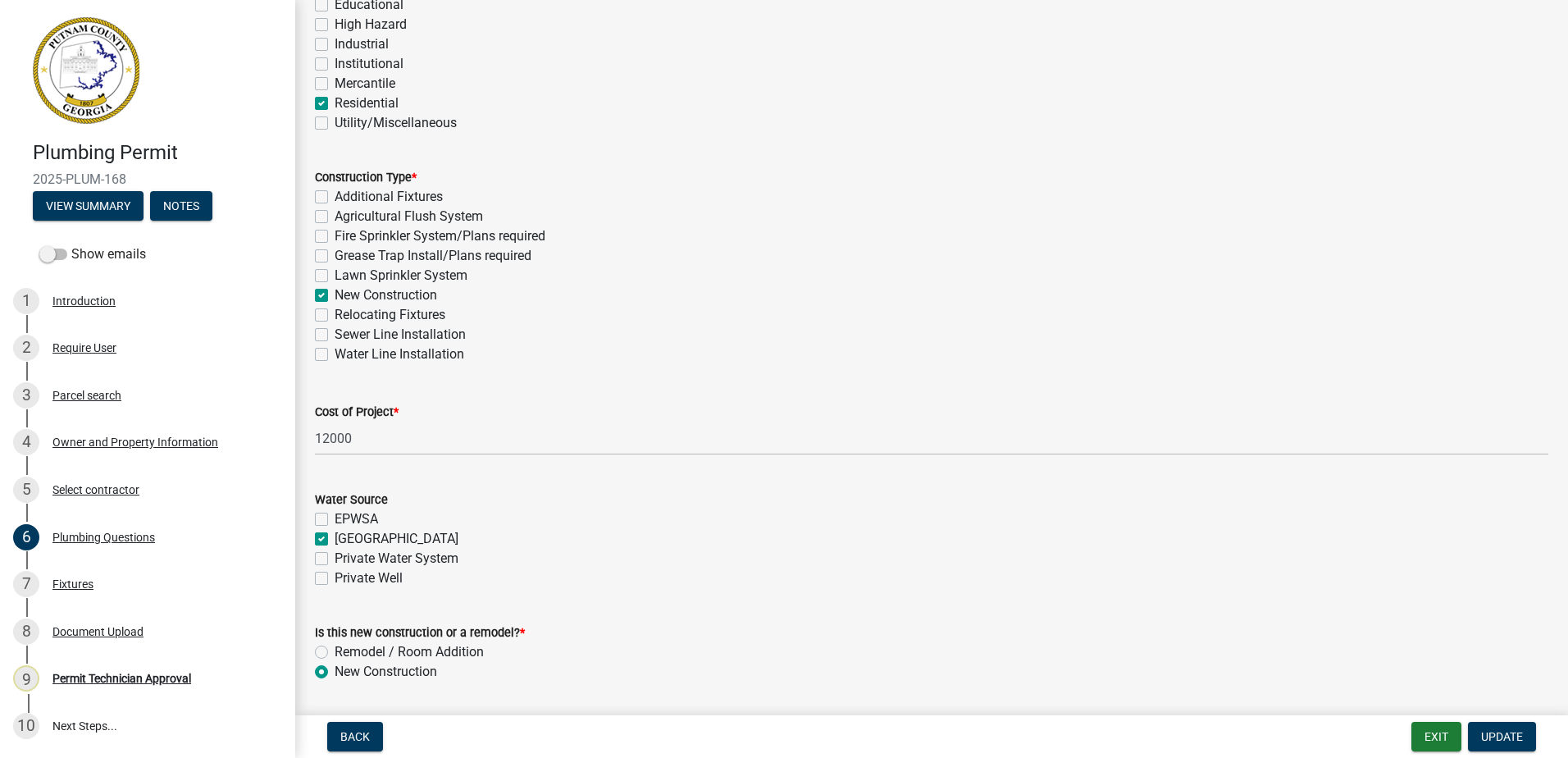
scroll to position [411, 0]
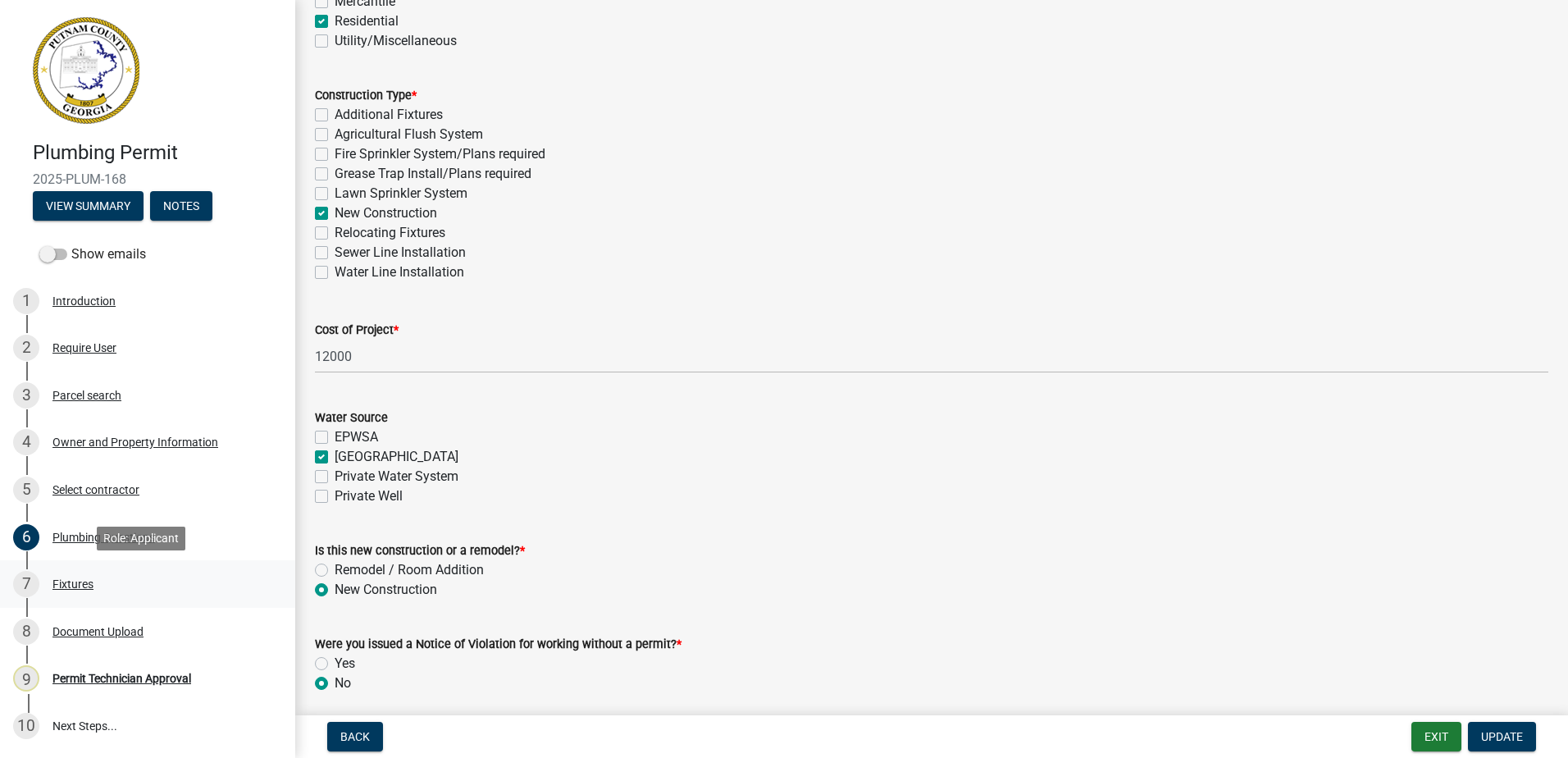
drag, startPoint x: 63, startPoint y: 583, endPoint x: 71, endPoint y: 576, distance: 10.6
click at [63, 582] on div "Fixtures" at bounding box center [72, 584] width 41 height 11
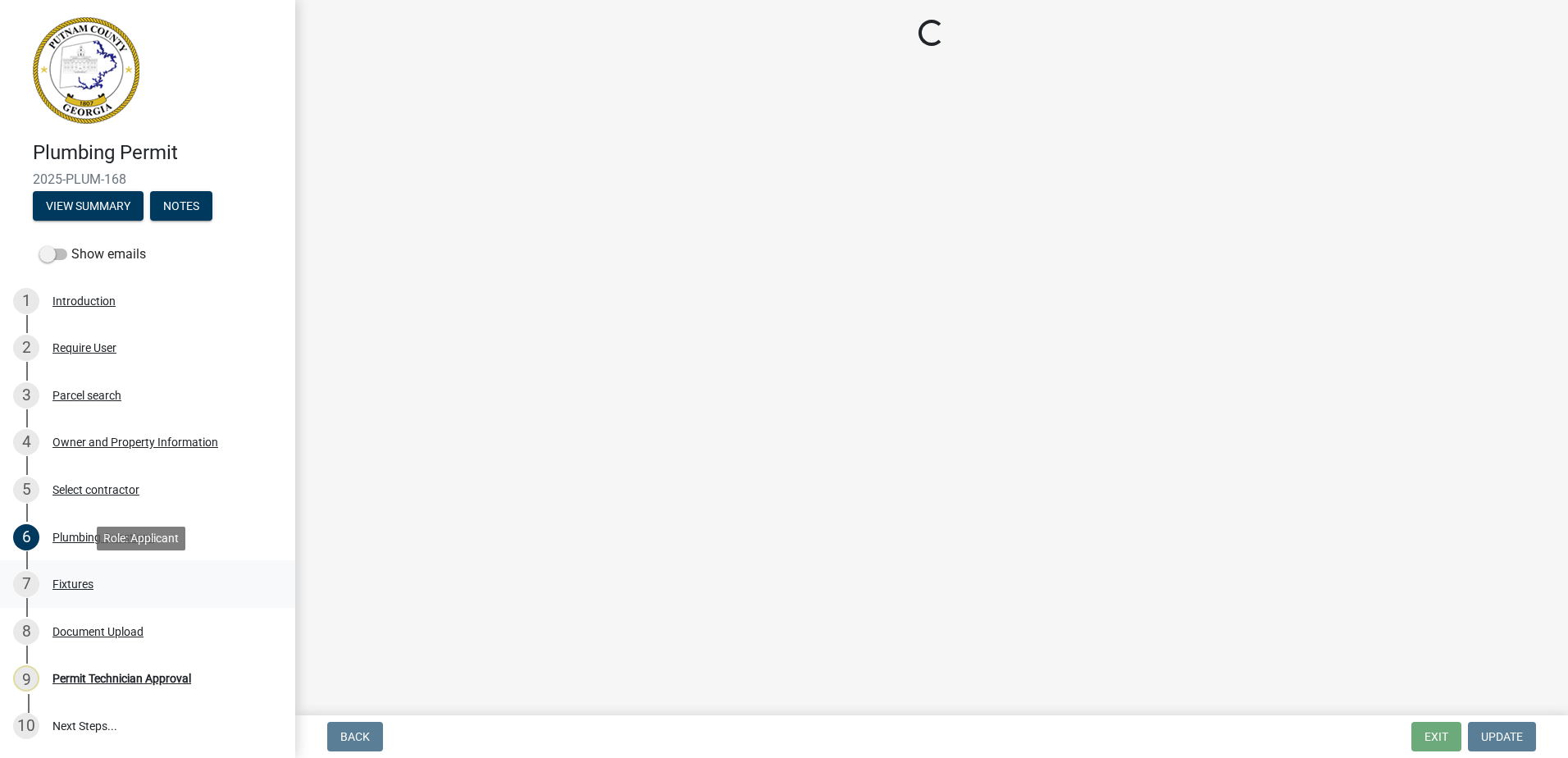
scroll to position [0, 0]
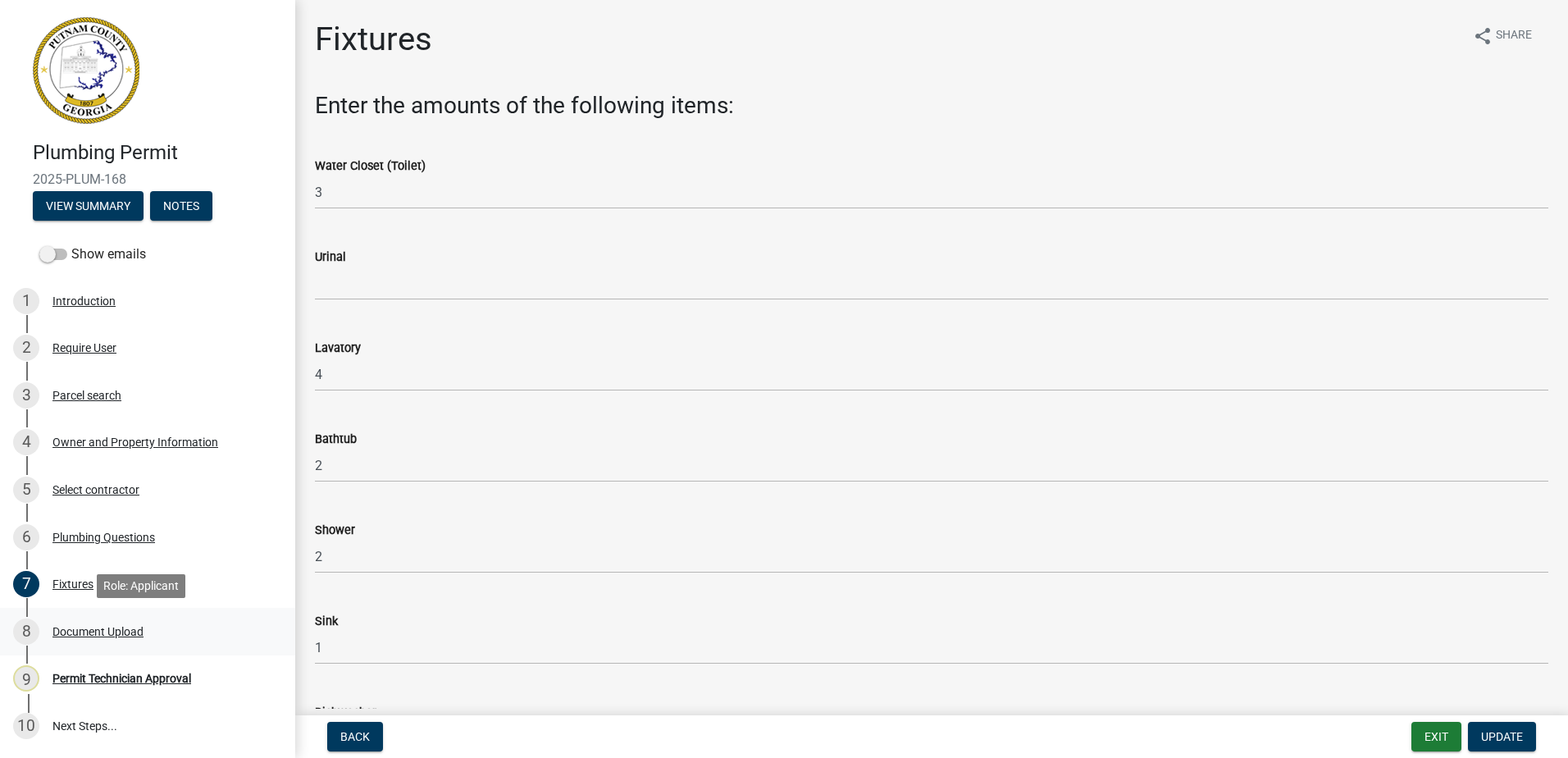
click at [91, 628] on div "Document Upload" at bounding box center [97, 632] width 91 height 11
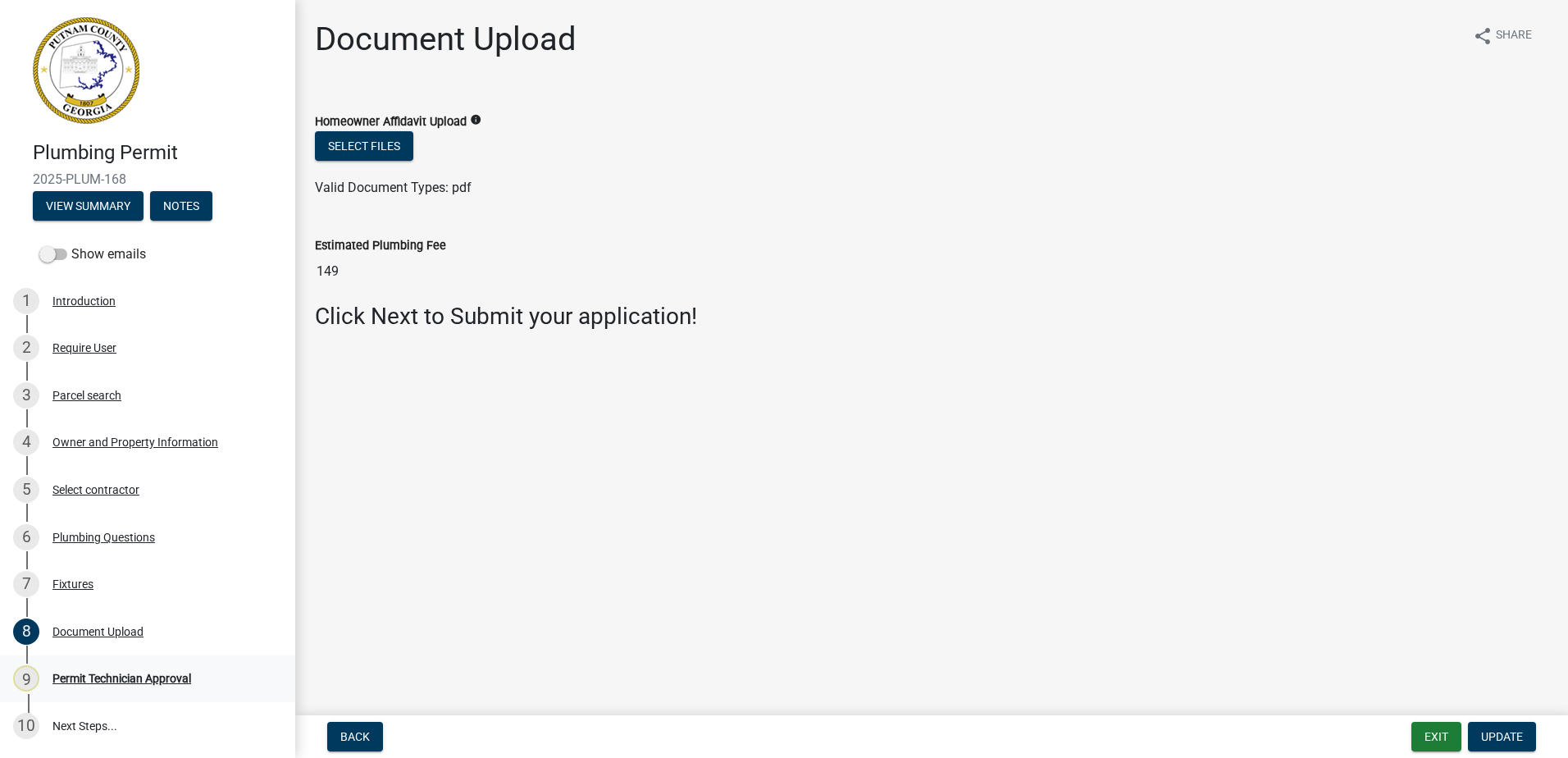
click at [118, 674] on div "Permit Technician Approval" at bounding box center [121, 679] width 139 height 11
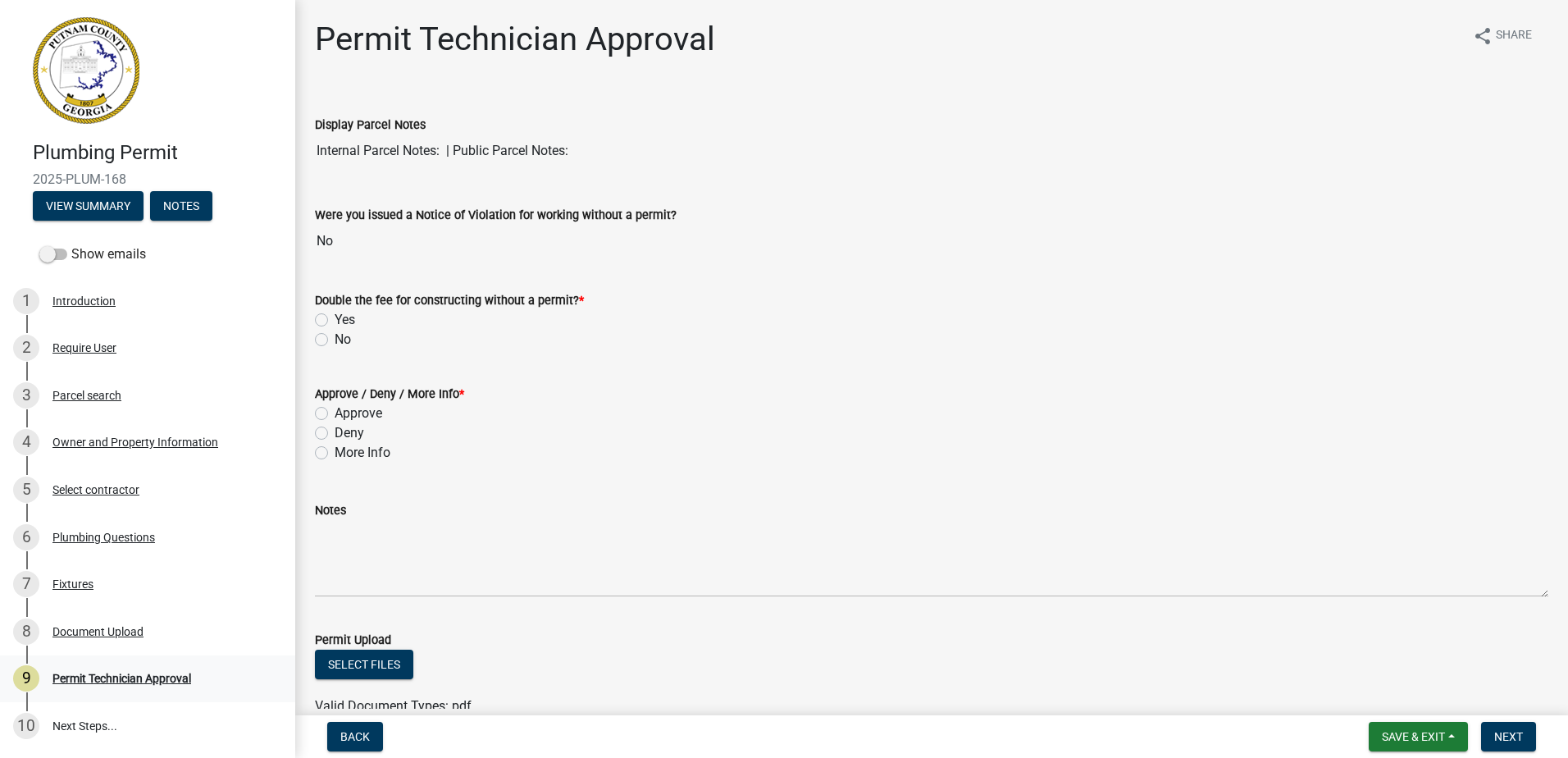
drag, startPoint x: 118, startPoint y: 674, endPoint x: 133, endPoint y: 676, distance: 15.1
click at [133, 676] on div "Permit Technician Approval" at bounding box center [121, 679] width 139 height 11
click at [335, 334] on label "No" at bounding box center [342, 340] width 16 height 20
click at [335, 334] on input "No" at bounding box center [340, 335] width 10 height 10
radio input "true"
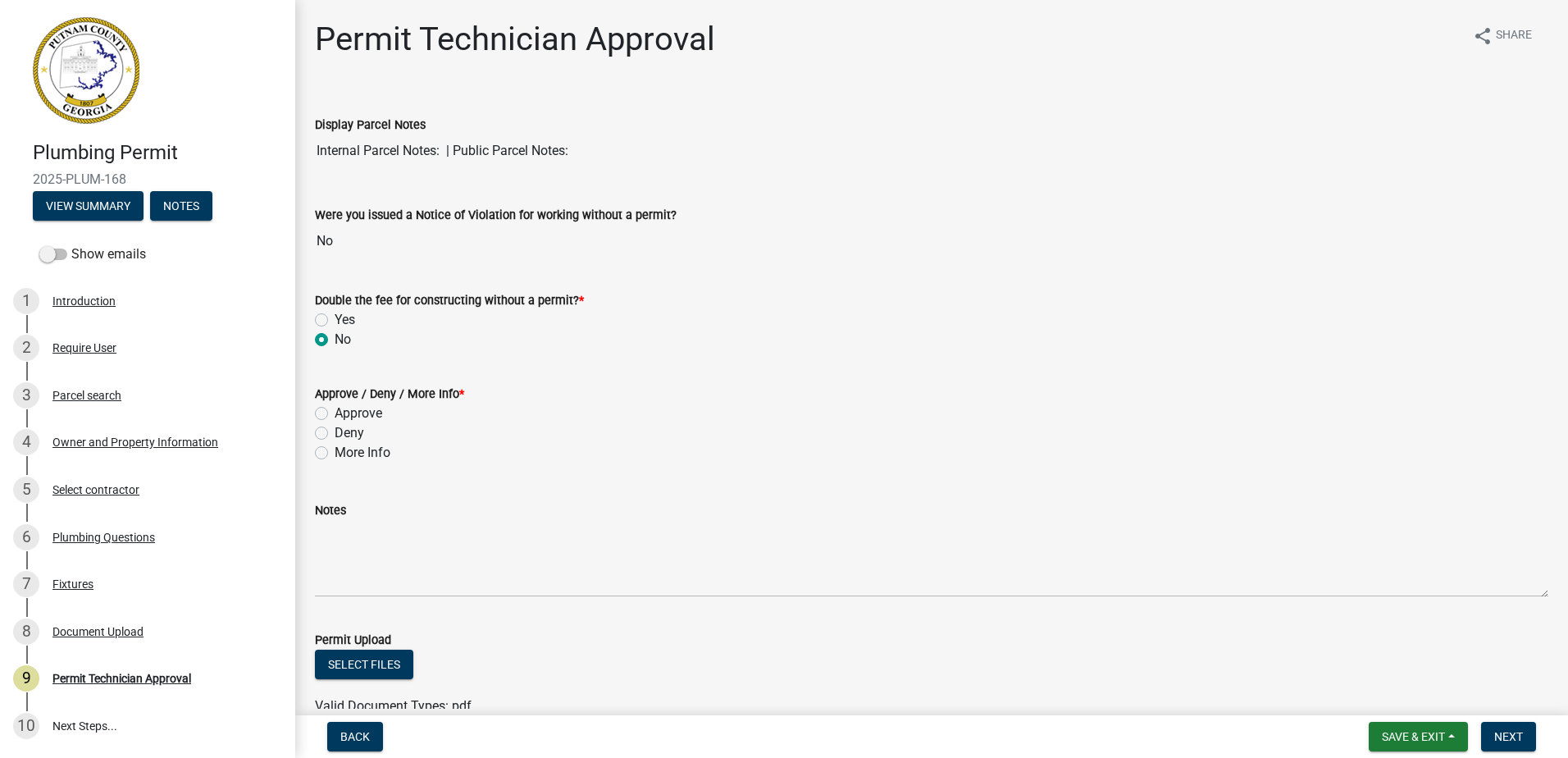
click at [335, 416] on label "Approve" at bounding box center [358, 414] width 47 height 20
click at [335, 414] on input "Approve" at bounding box center [340, 409] width 10 height 10
radio input "true"
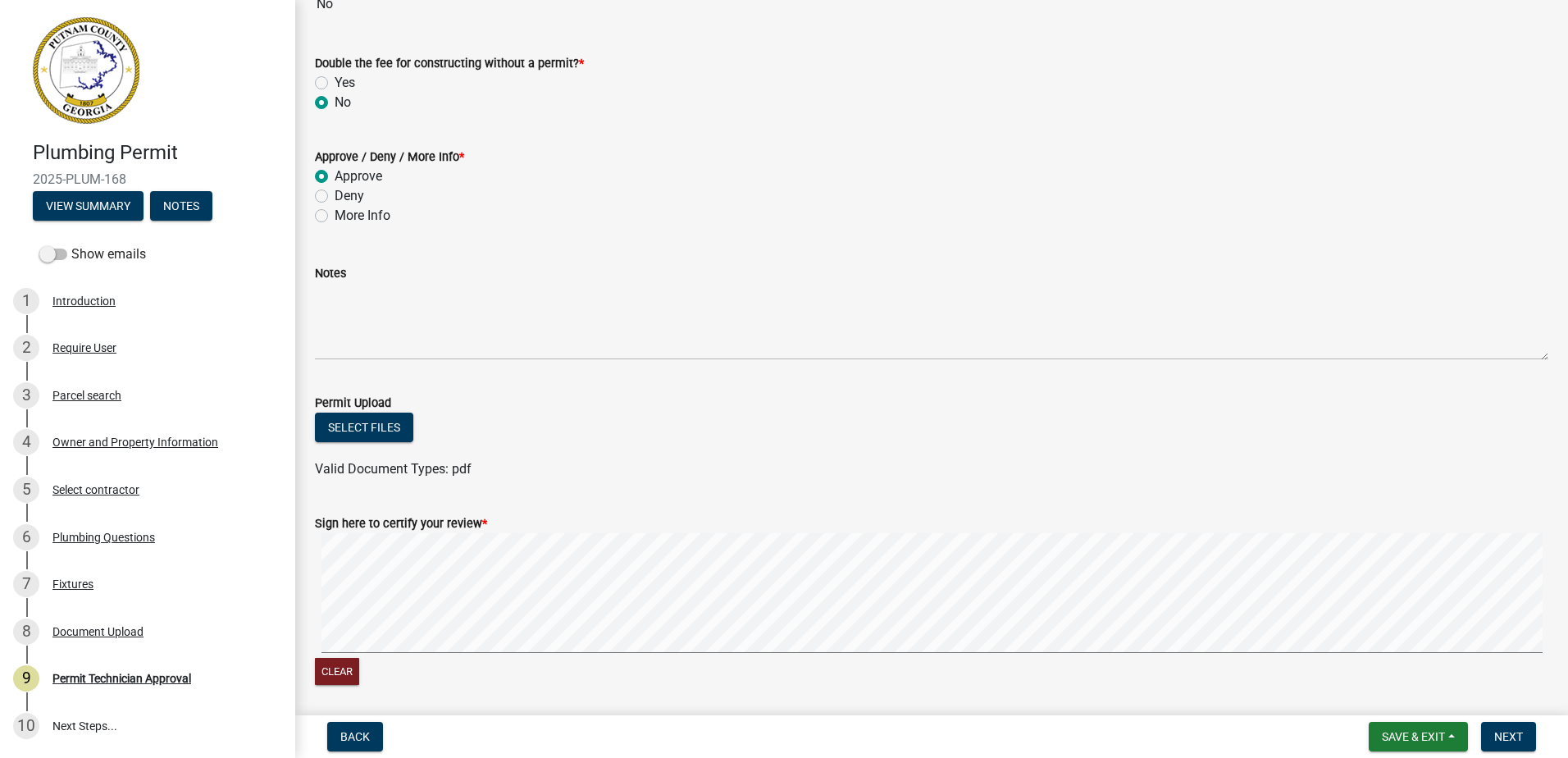
scroll to position [246, 0]
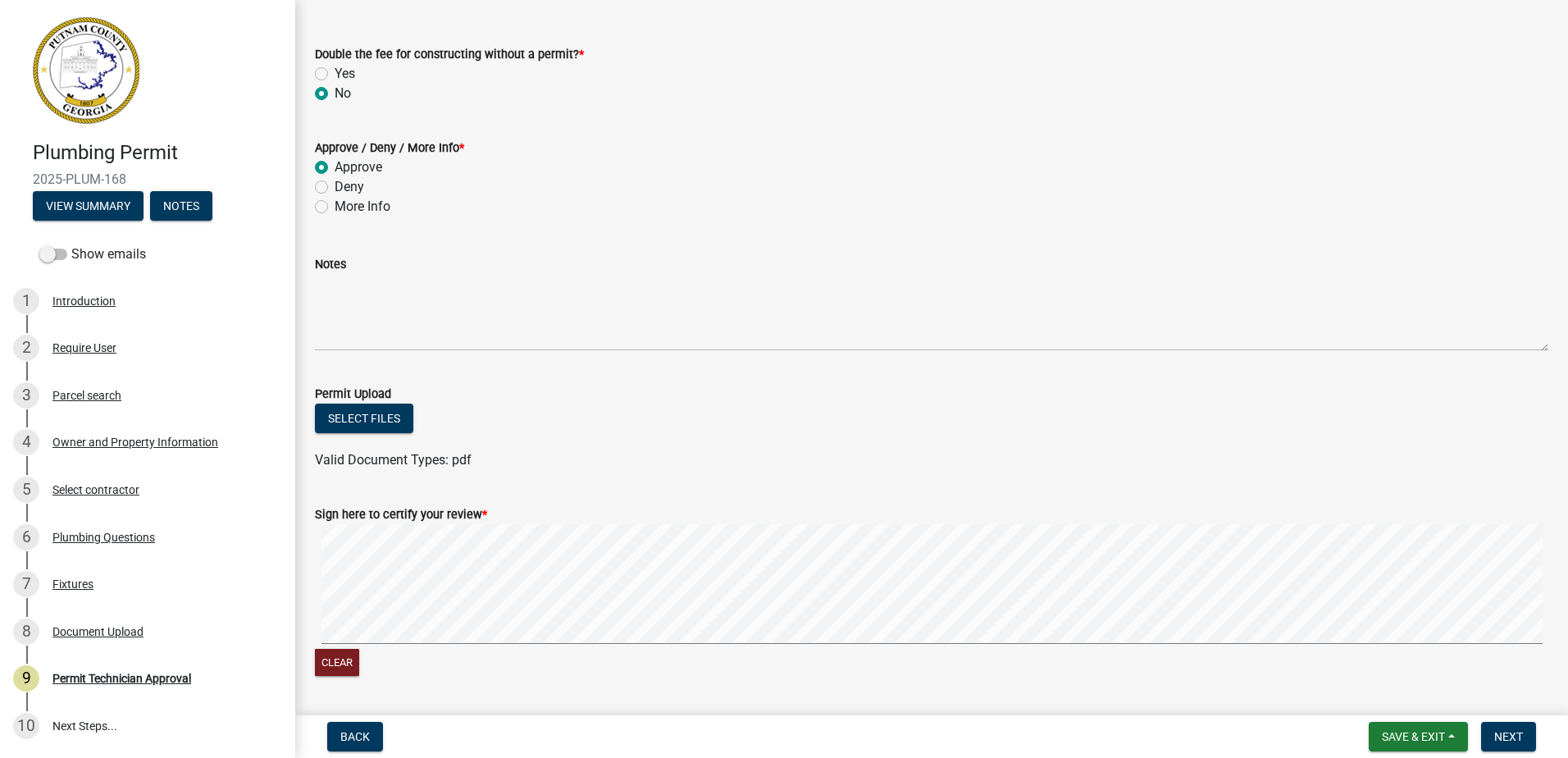
click at [414, 651] on div "Clear" at bounding box center [932, 602] width 1233 height 156
click at [590, 488] on form "Sign here to certify your review * Clear" at bounding box center [932, 582] width 1233 height 195
click at [1503, 732] on span "Next" at bounding box center [1508, 737] width 28 height 13
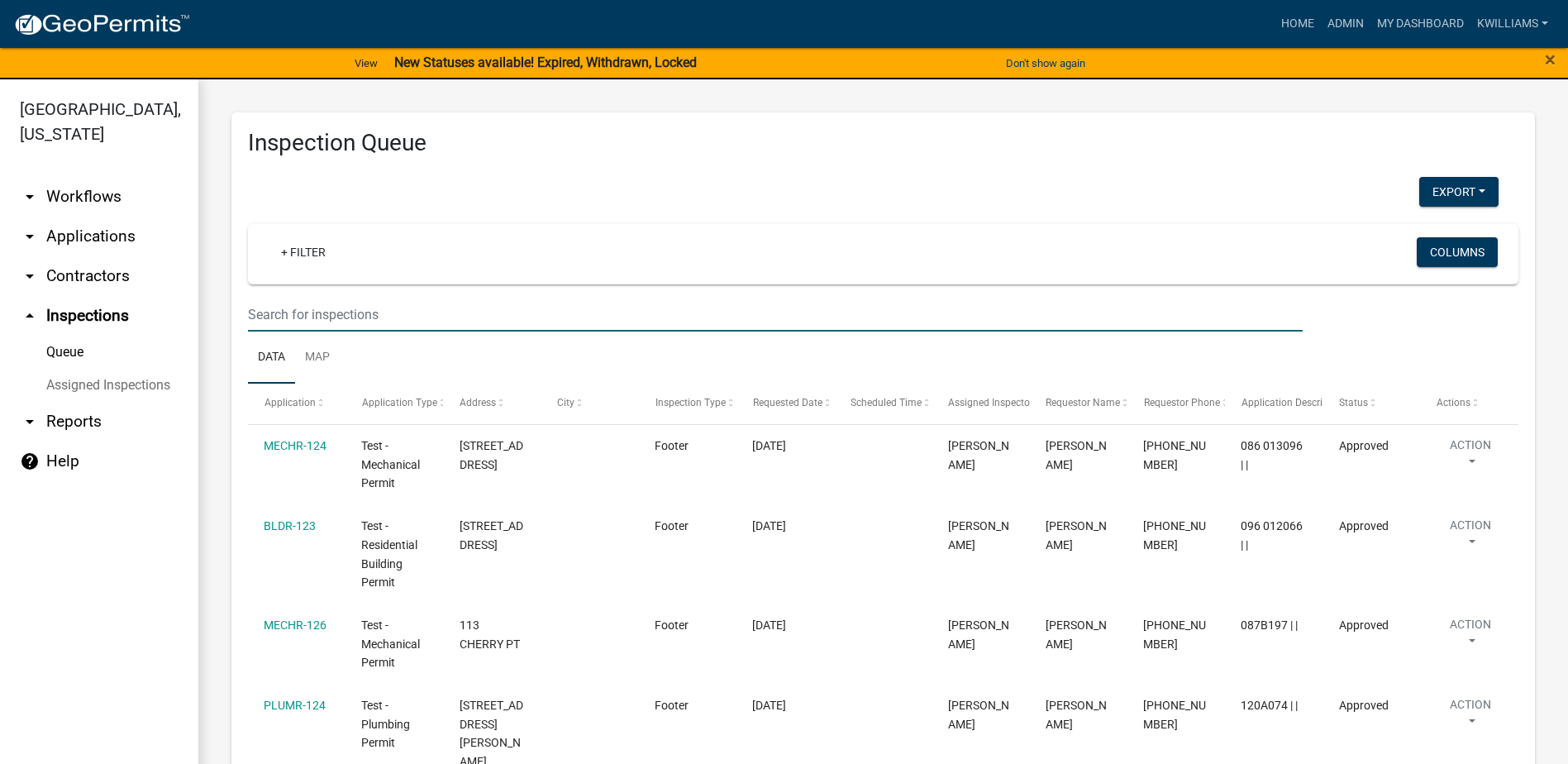
drag, startPoint x: 292, startPoint y: 326, endPoint x: 255, endPoint y: 261, distance: 74.8
click at [290, 323] on input "text" at bounding box center [775, 315] width 1054 height 34
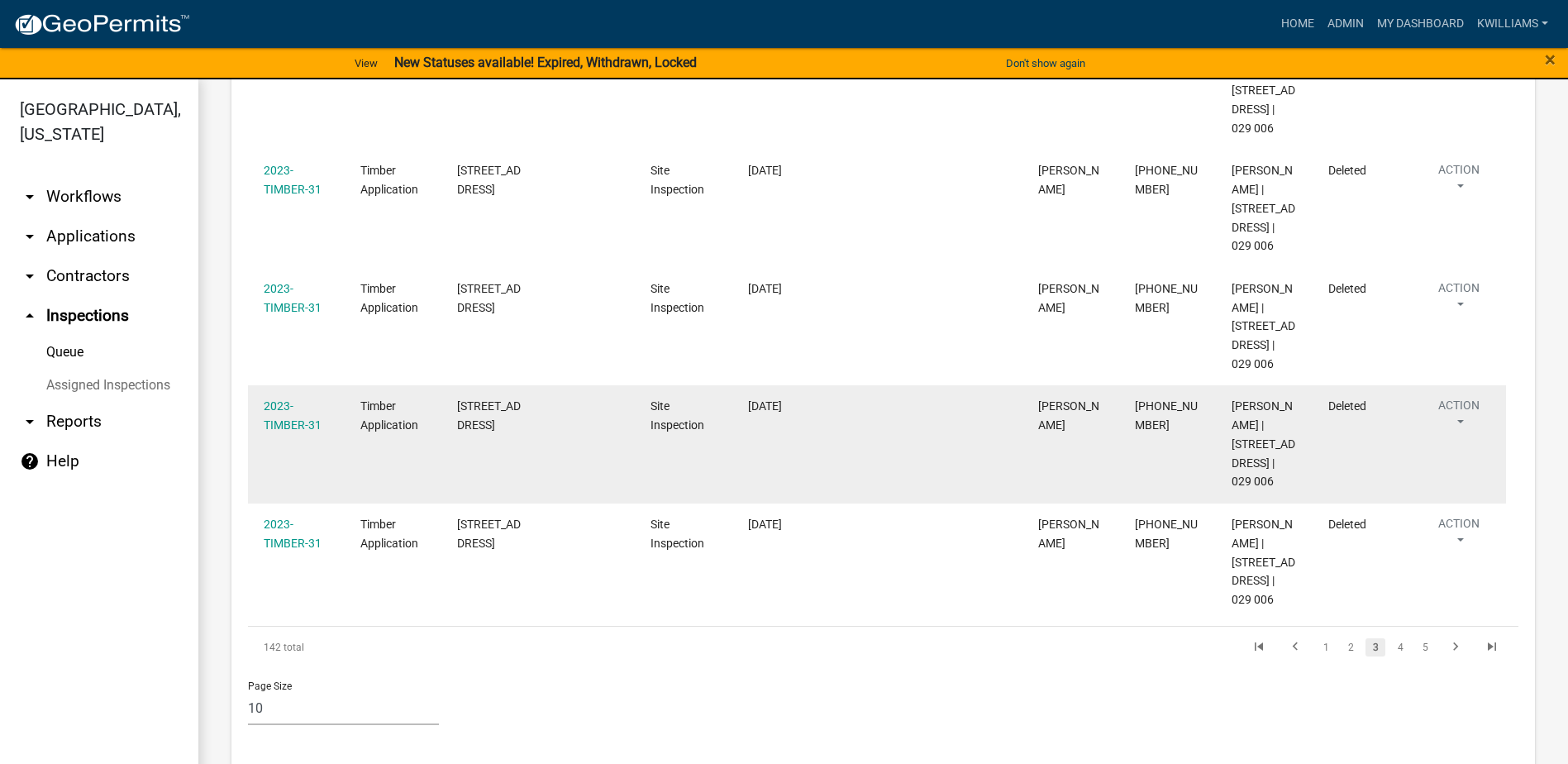
scroll to position [1135, 0]
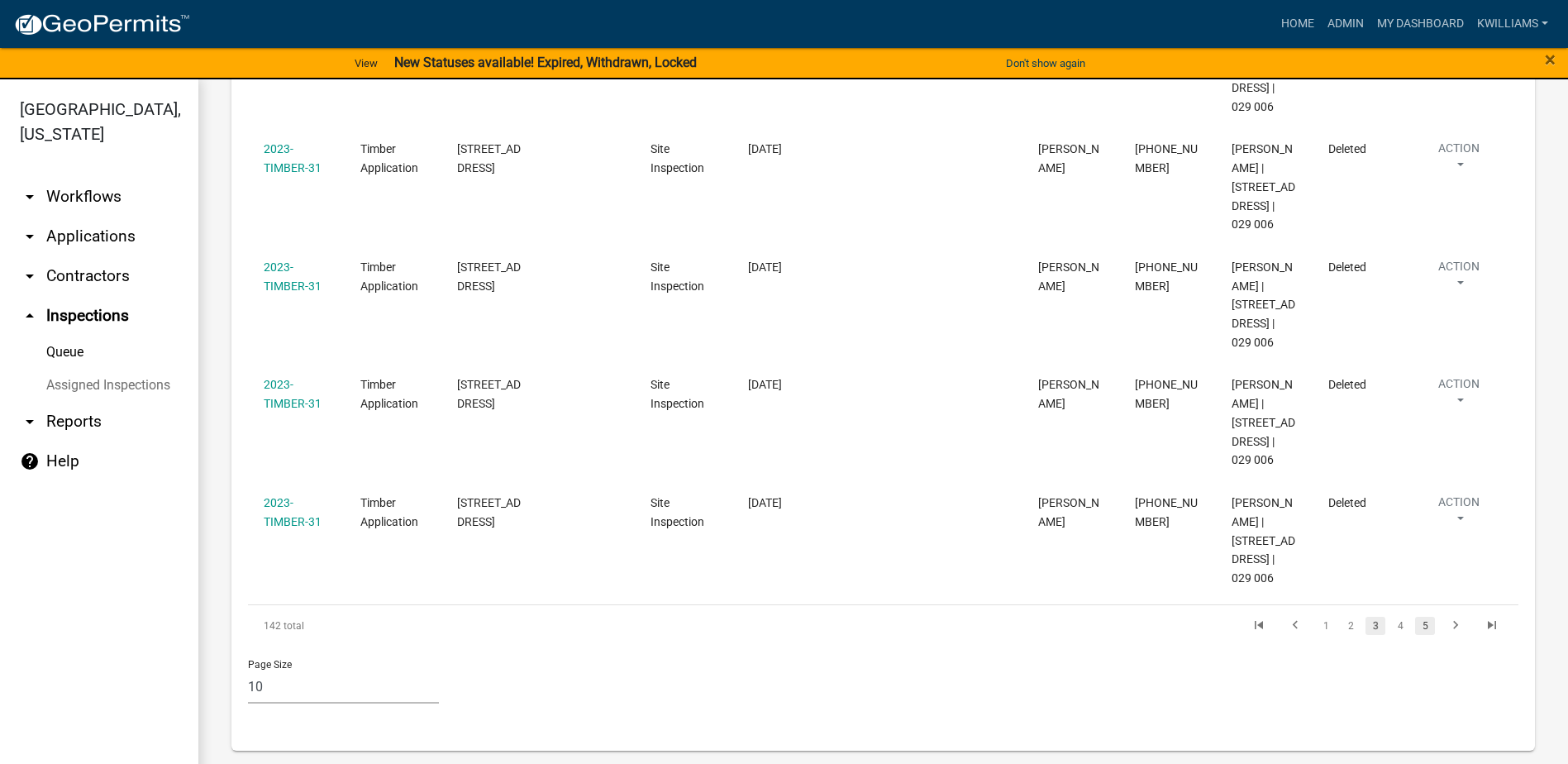
type input "hwy 212"
click at [1415, 624] on link "5" at bounding box center [1424, 626] width 20 height 18
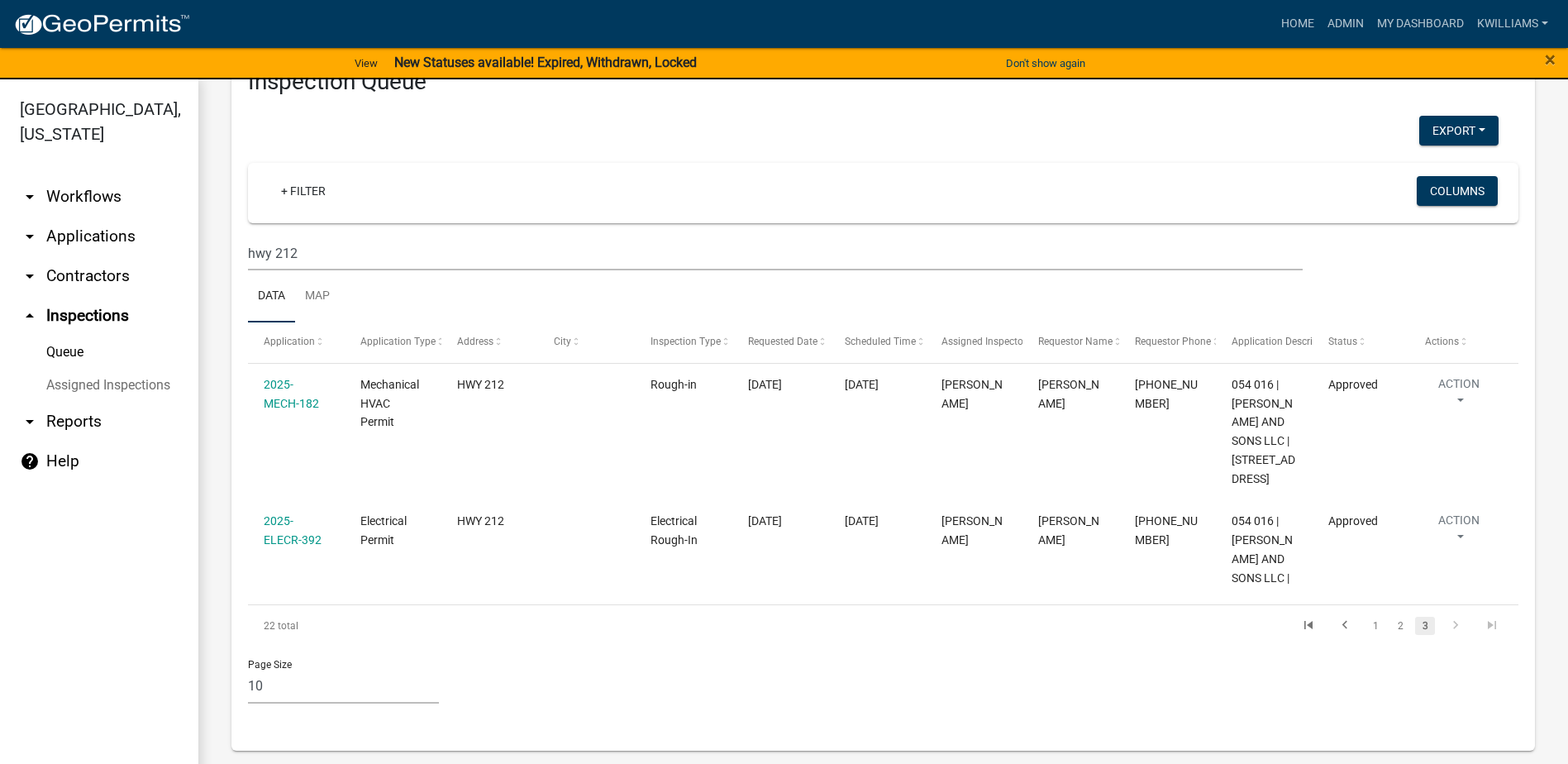
scroll to position [79, 0]
click at [92, 227] on link "arrow_drop_down Applications" at bounding box center [99, 237] width 198 height 40
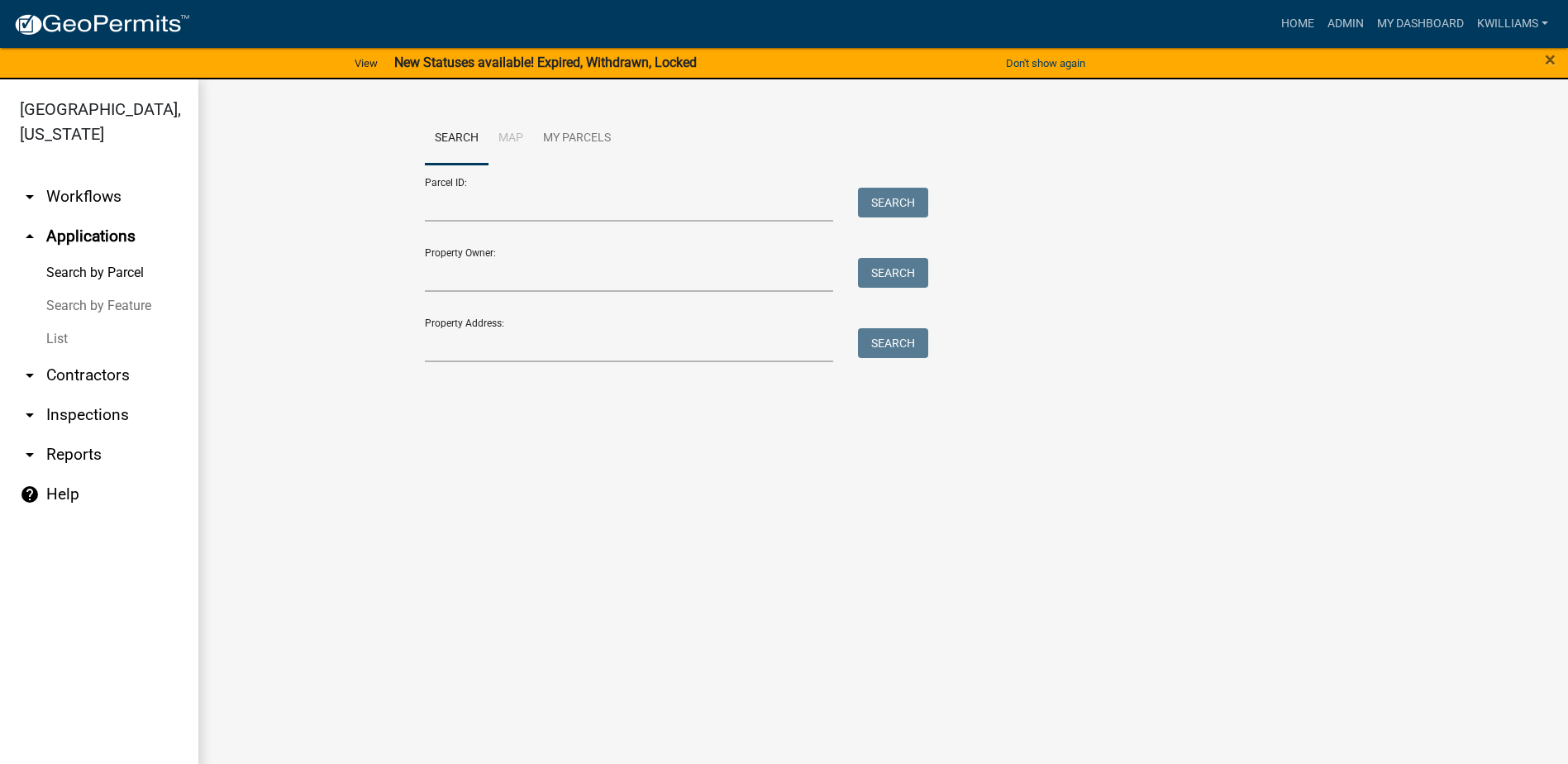
click at [57, 326] on link "List" at bounding box center [99, 339] width 198 height 33
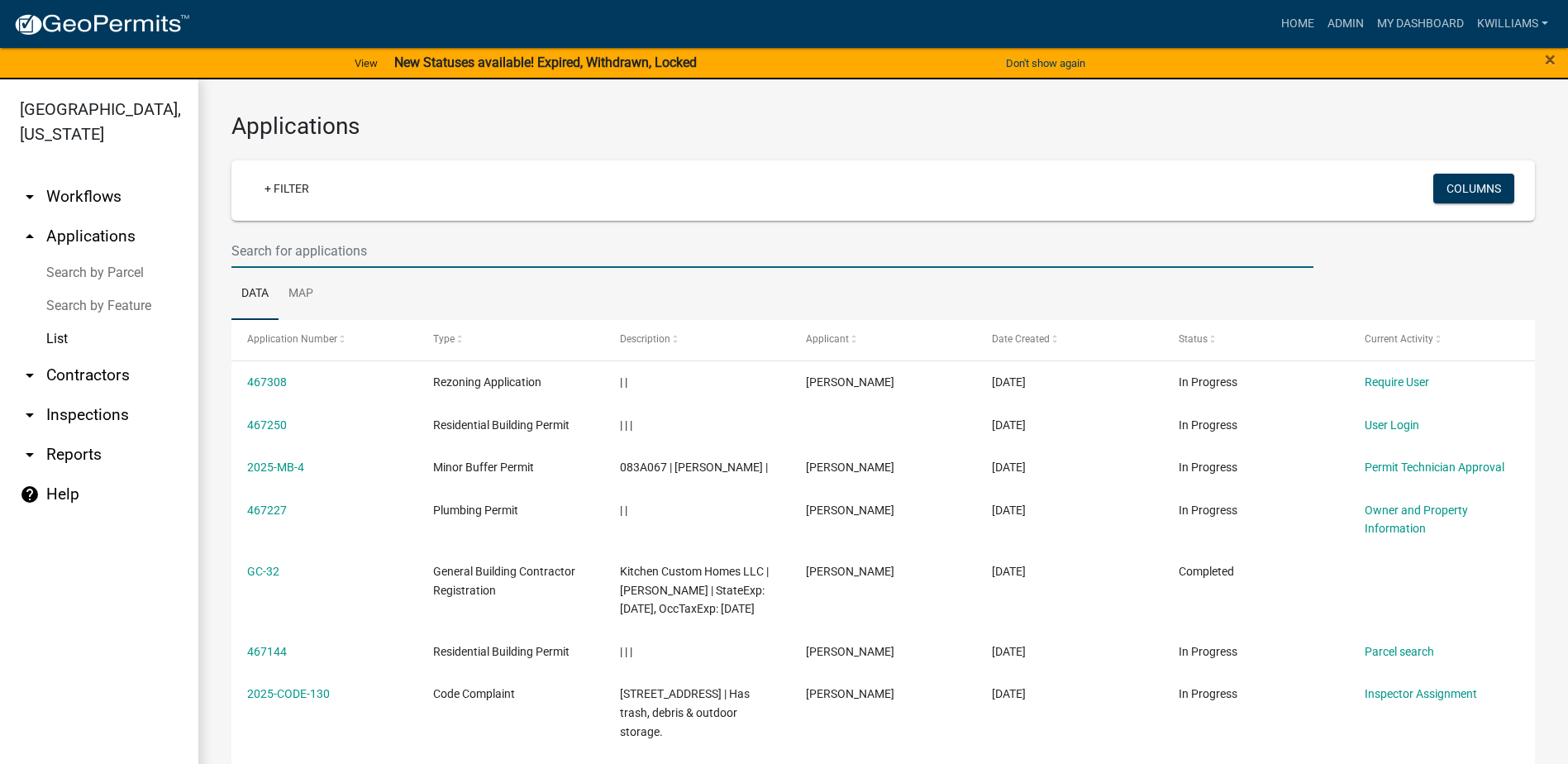
click at [268, 257] on input "text" at bounding box center [772, 251] width 1082 height 34
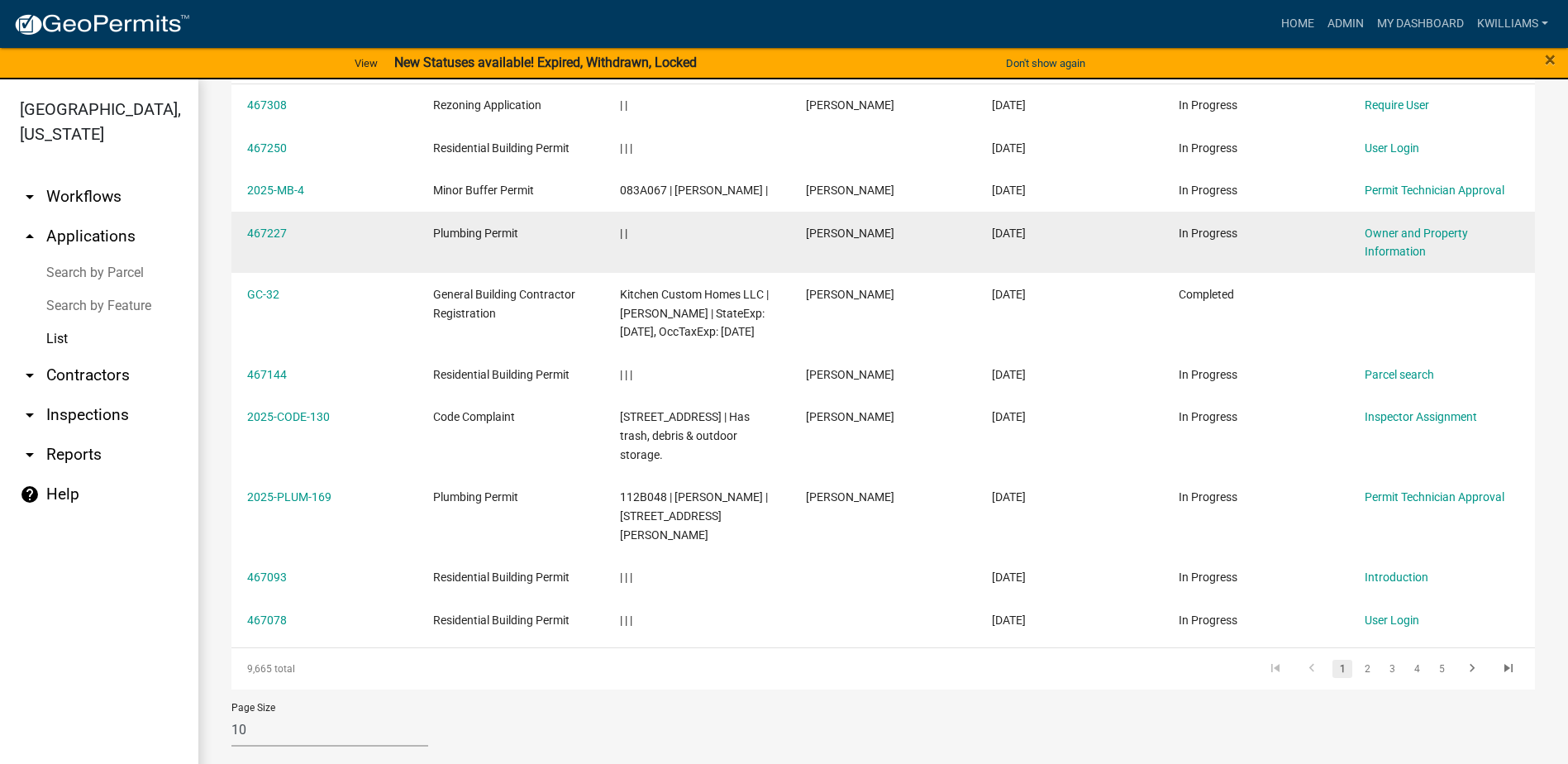
scroll to position [305, 0]
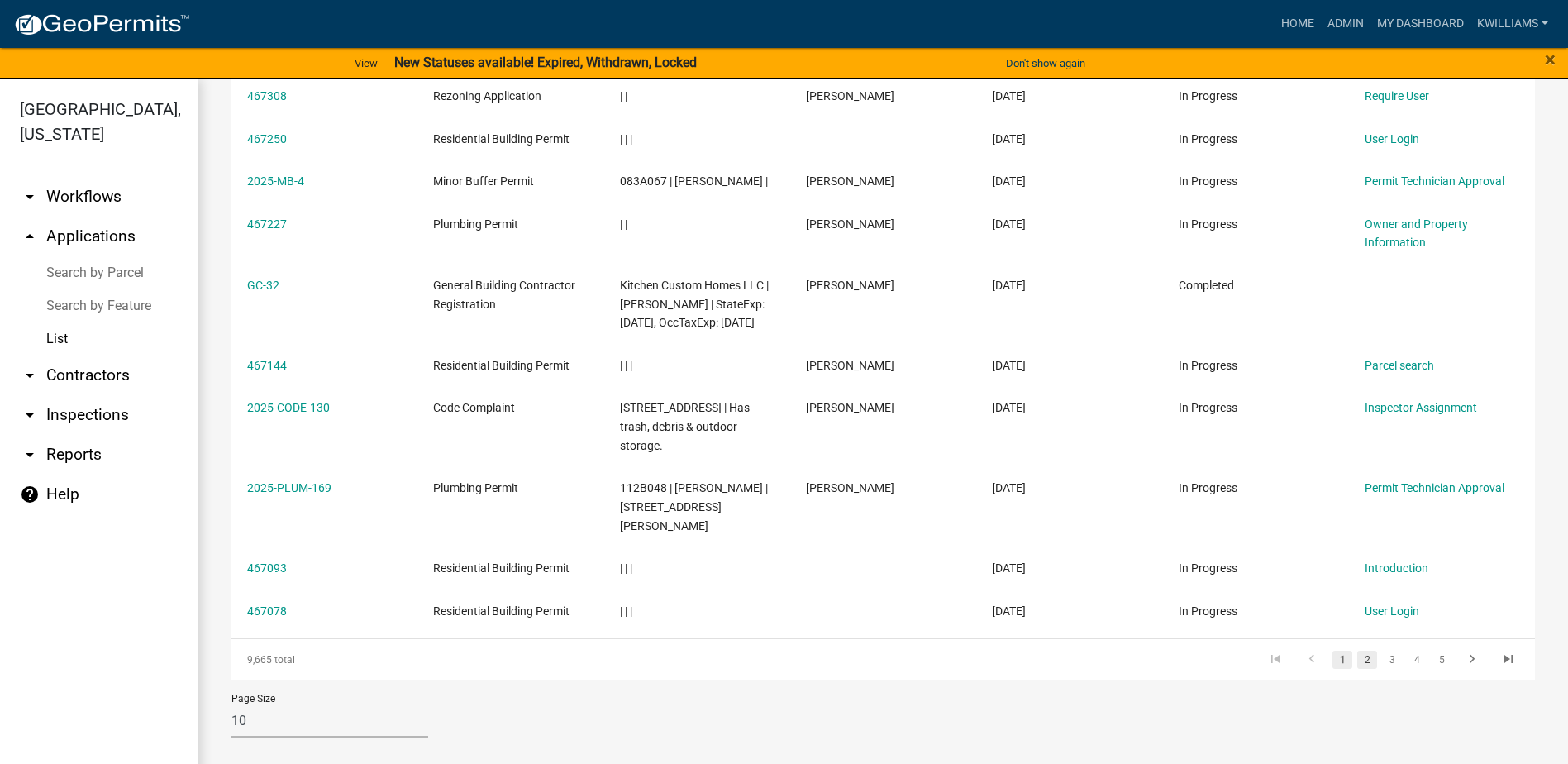
click at [1357, 654] on link "2" at bounding box center [1367, 659] width 20 height 18
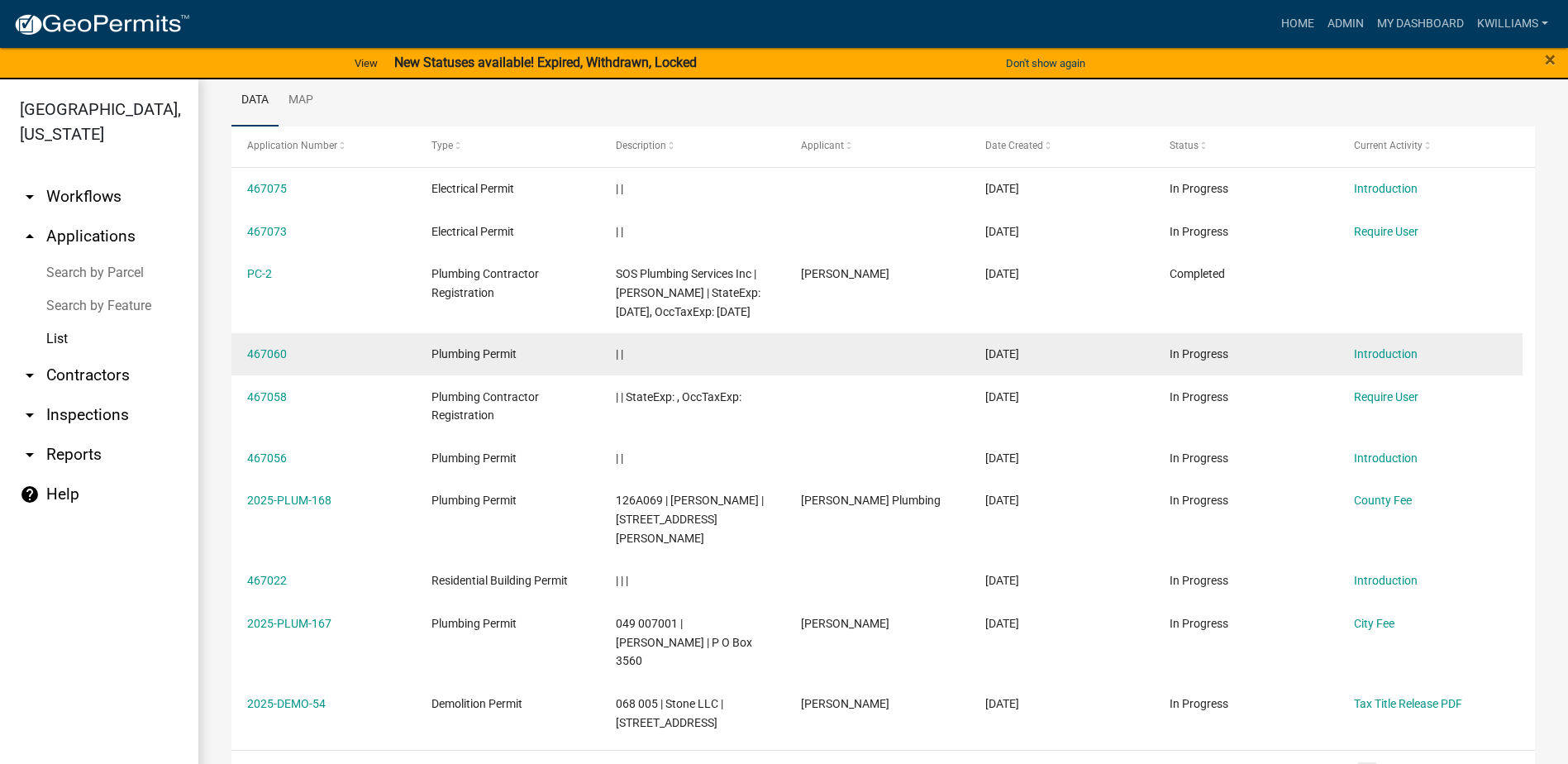
scroll to position [286, 0]
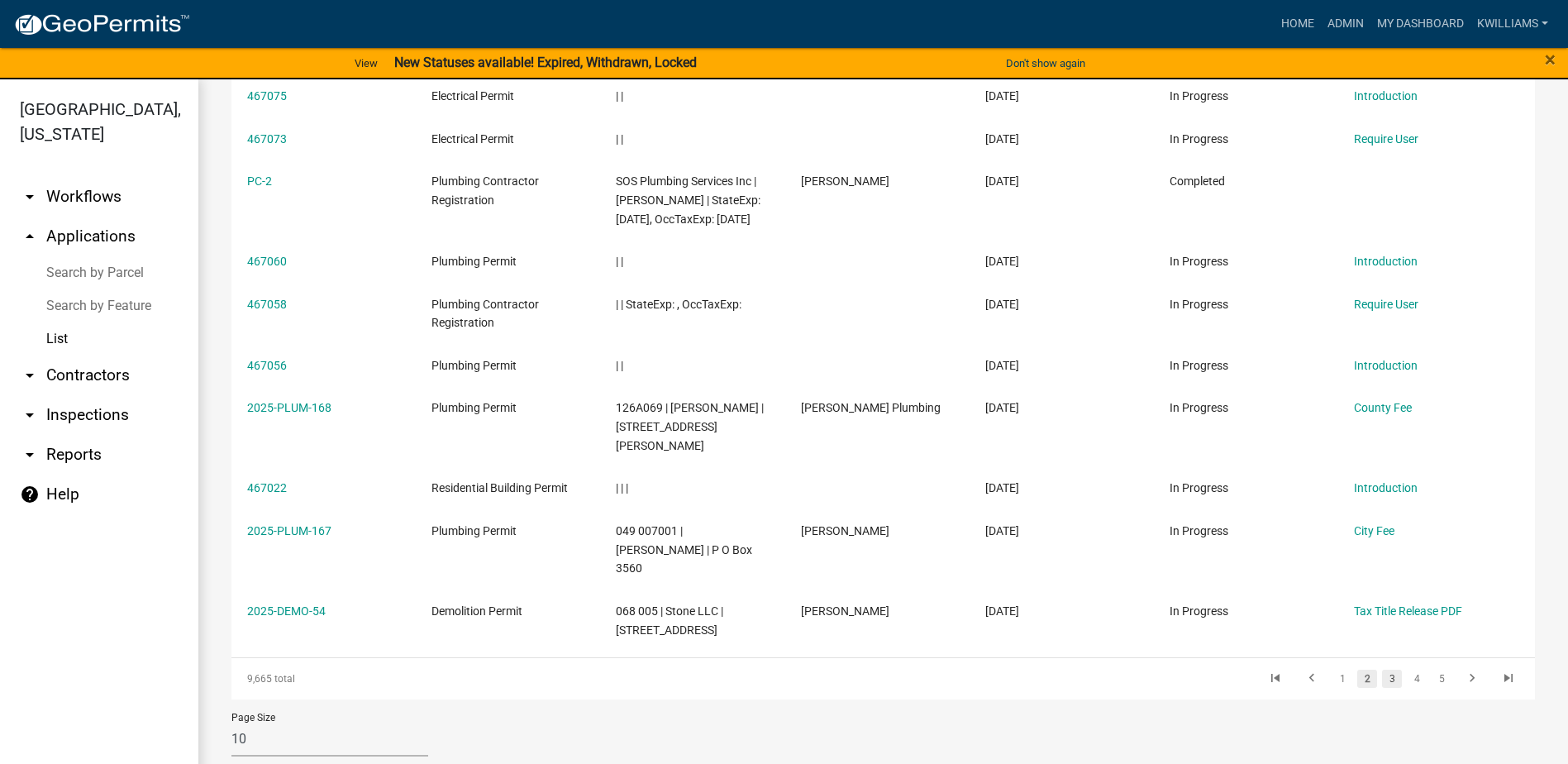
click at [1382, 670] on link "3" at bounding box center [1392, 678] width 20 height 18
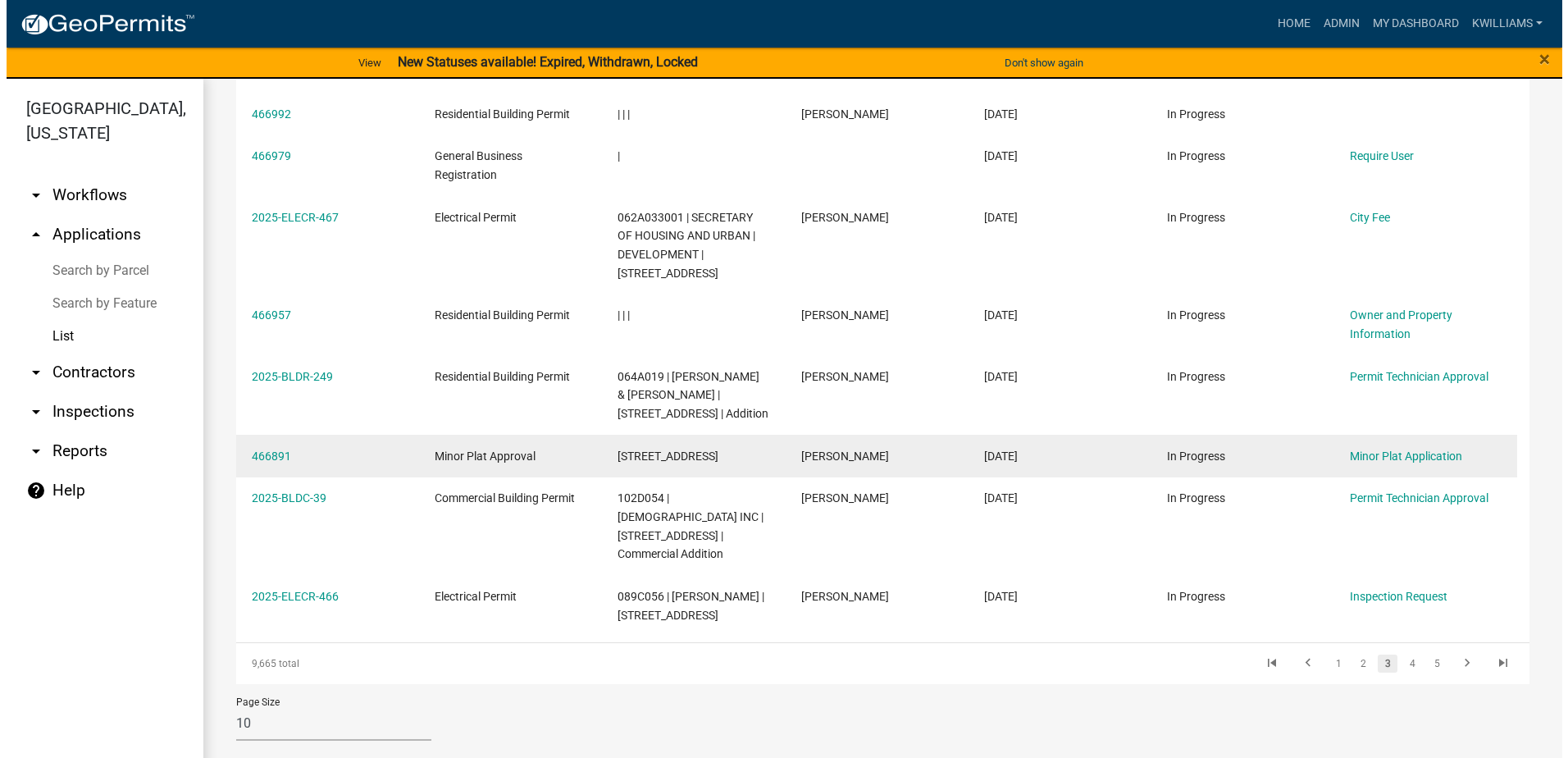
scroll to position [378, 0]
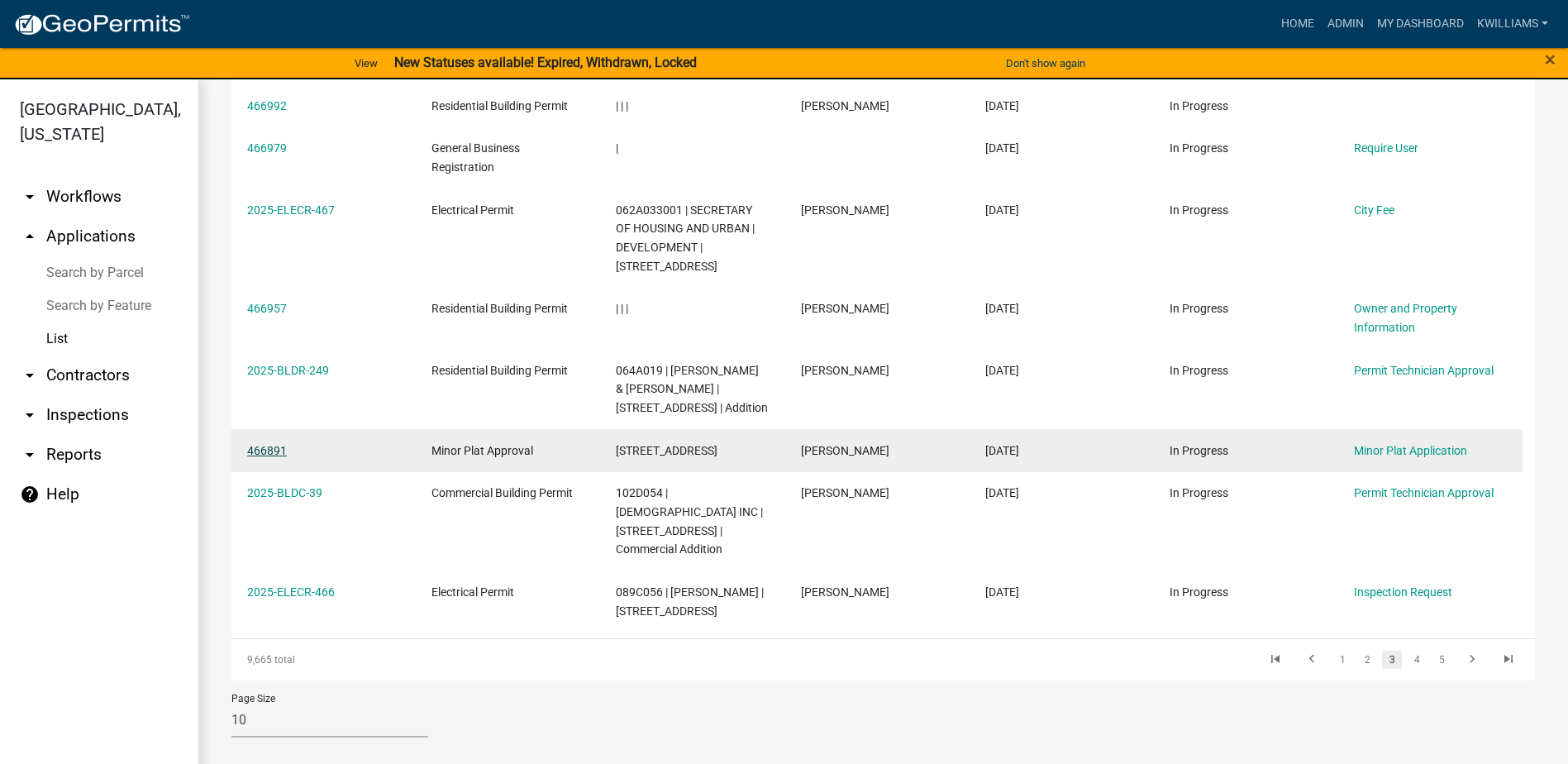
click at [278, 447] on link "466891" at bounding box center [267, 451] width 40 height 13
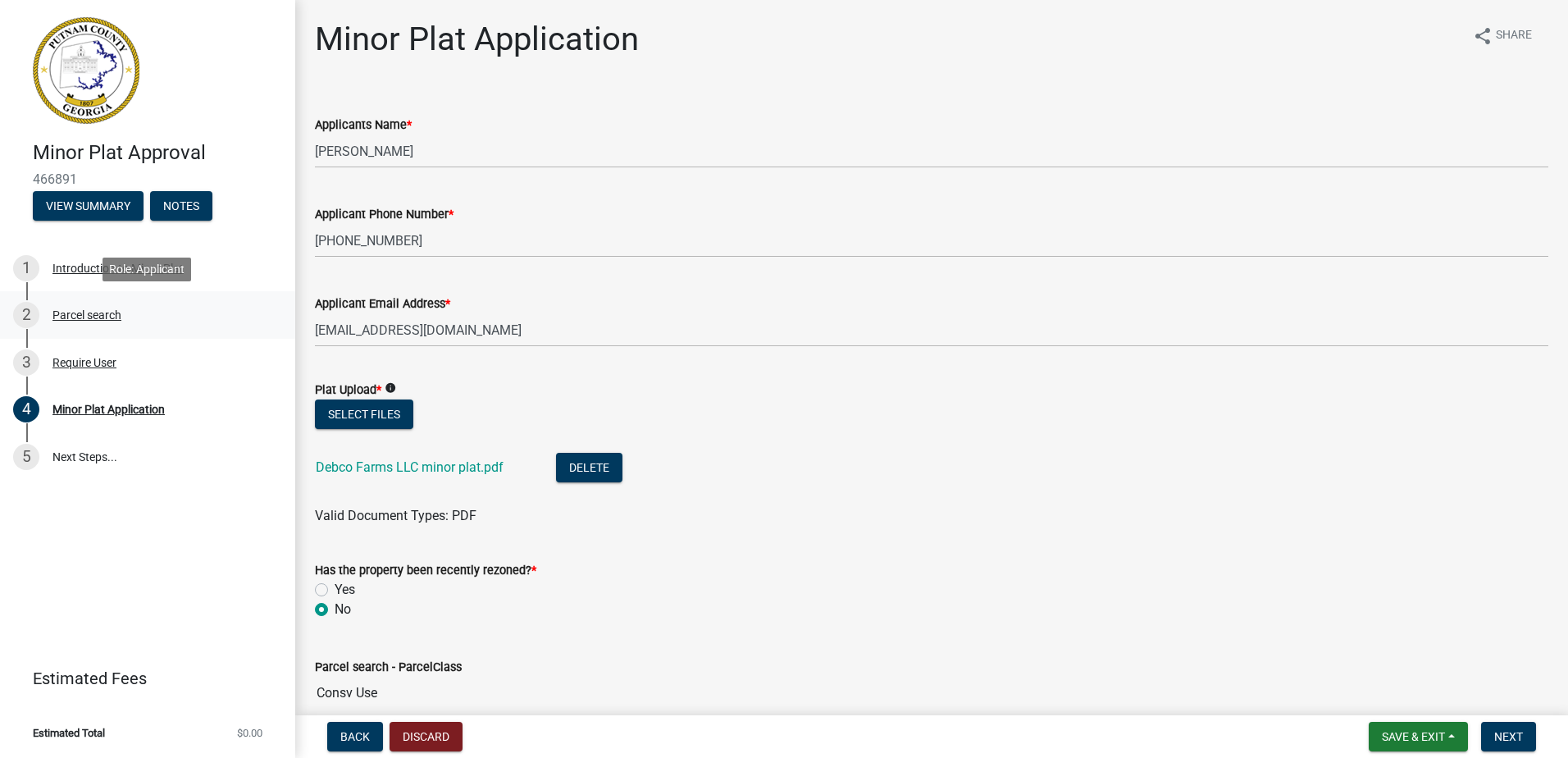
click at [103, 336] on link "2 Parcel search" at bounding box center [148, 315] width 295 height 47
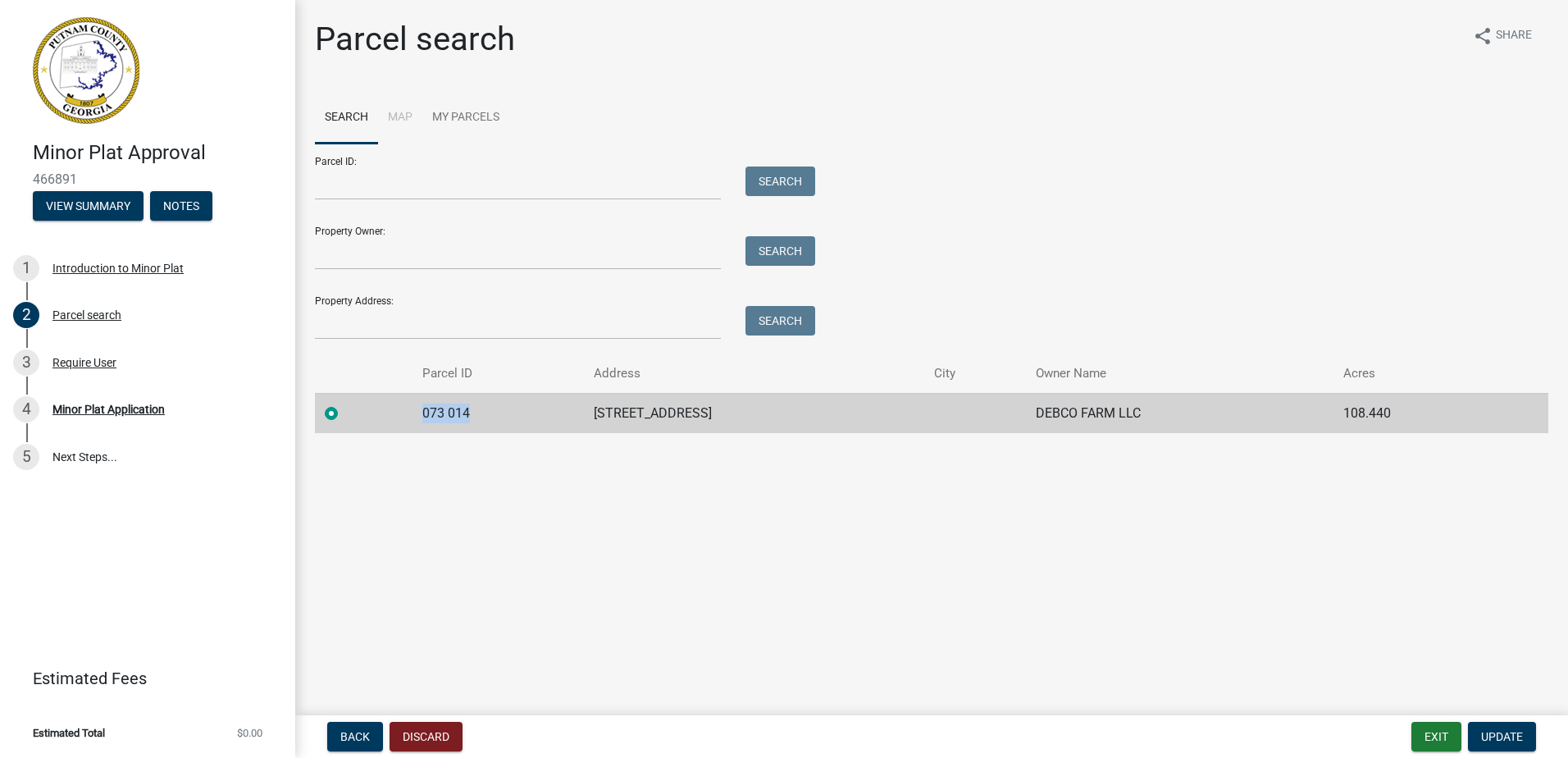
drag, startPoint x: 472, startPoint y: 415, endPoint x: 415, endPoint y: 423, distance: 57.6
click at [415, 423] on td "073 014" at bounding box center [498, 413] width 172 height 40
drag, startPoint x: 415, startPoint y: 423, endPoint x: 432, endPoint y: 423, distance: 17.0
copy td "073 014"
